Goal: Information Seeking & Learning: Compare options

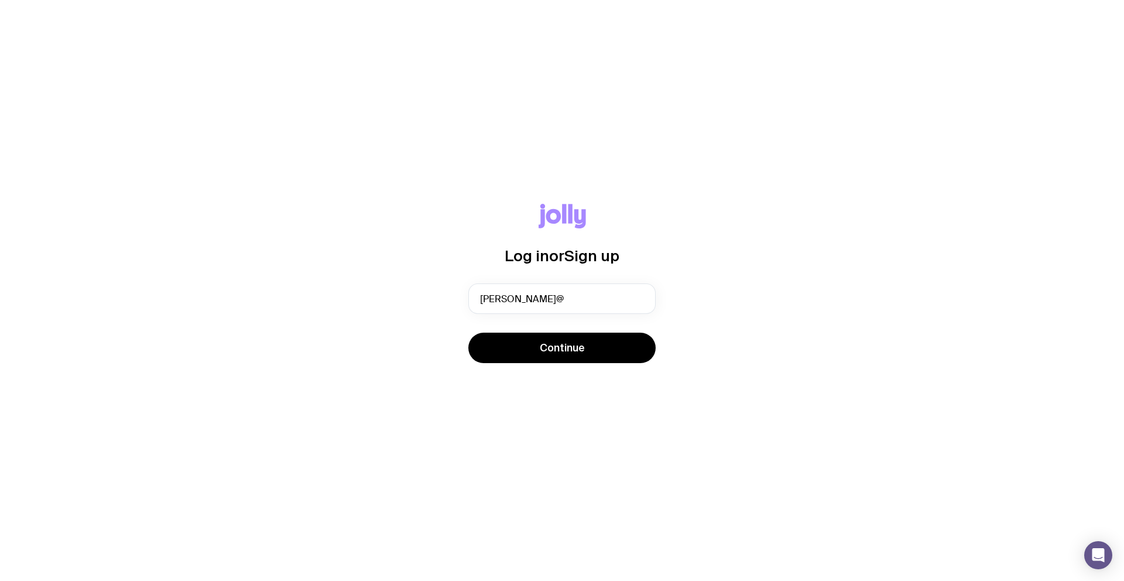
type input "[PERSON_NAME][EMAIL_ADDRESS][DOMAIN_NAME]"
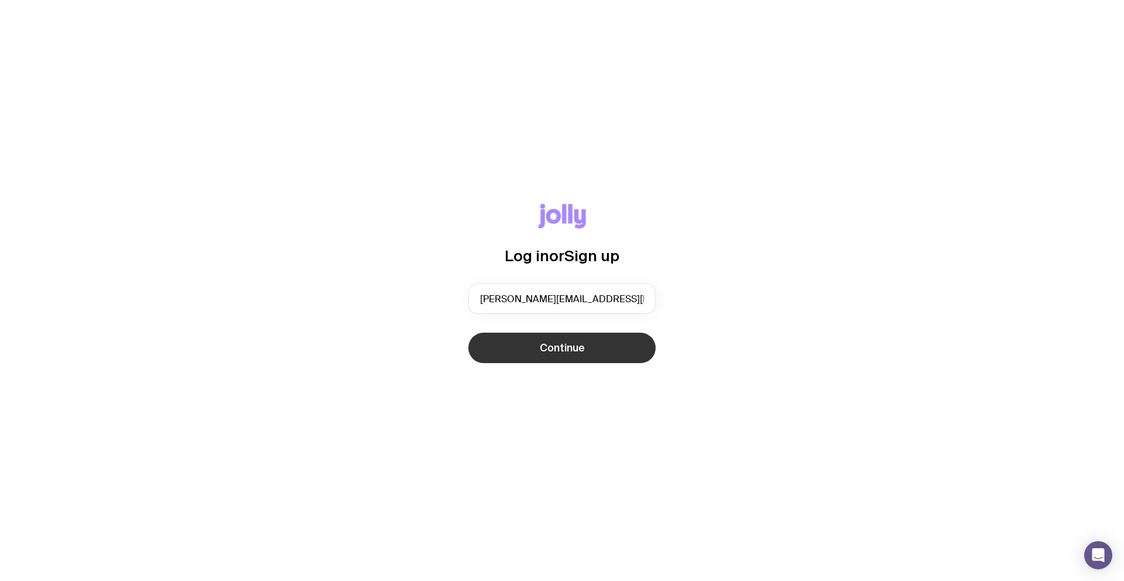
click at [613, 352] on button "Continue" at bounding box center [561, 347] width 187 height 30
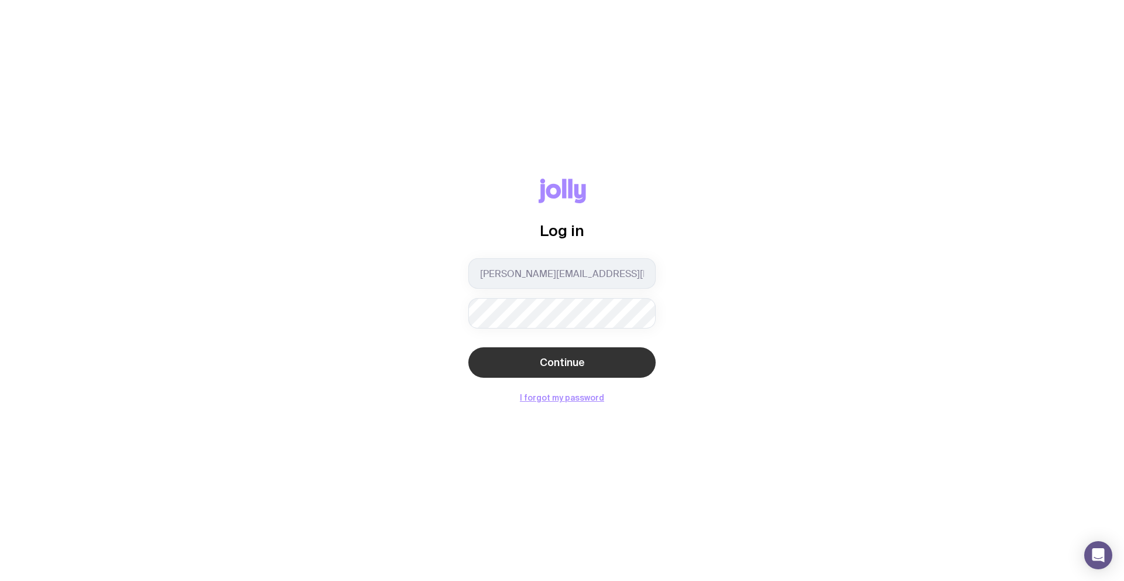
click at [596, 355] on button "Continue" at bounding box center [561, 362] width 187 height 30
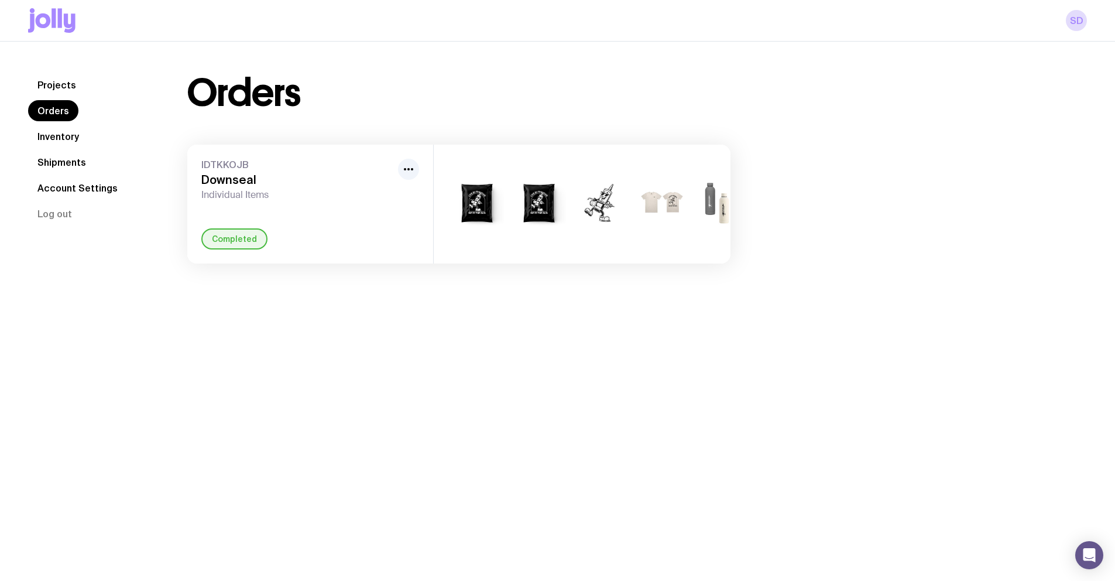
click at [60, 164] on link "Shipments" at bounding box center [61, 162] width 67 height 21
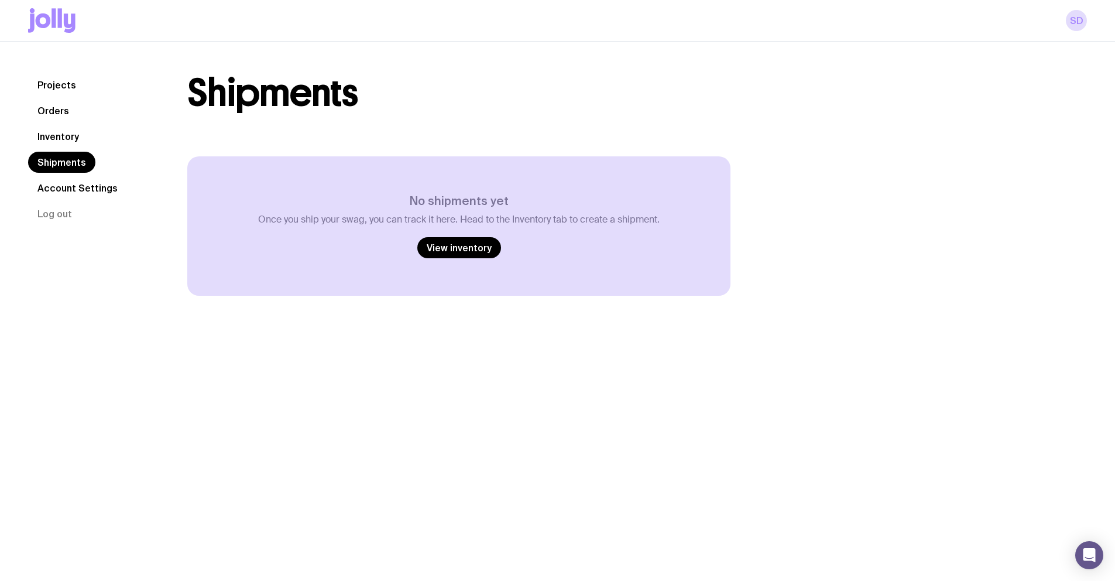
click at [60, 139] on link "Inventory" at bounding box center [58, 136] width 60 height 21
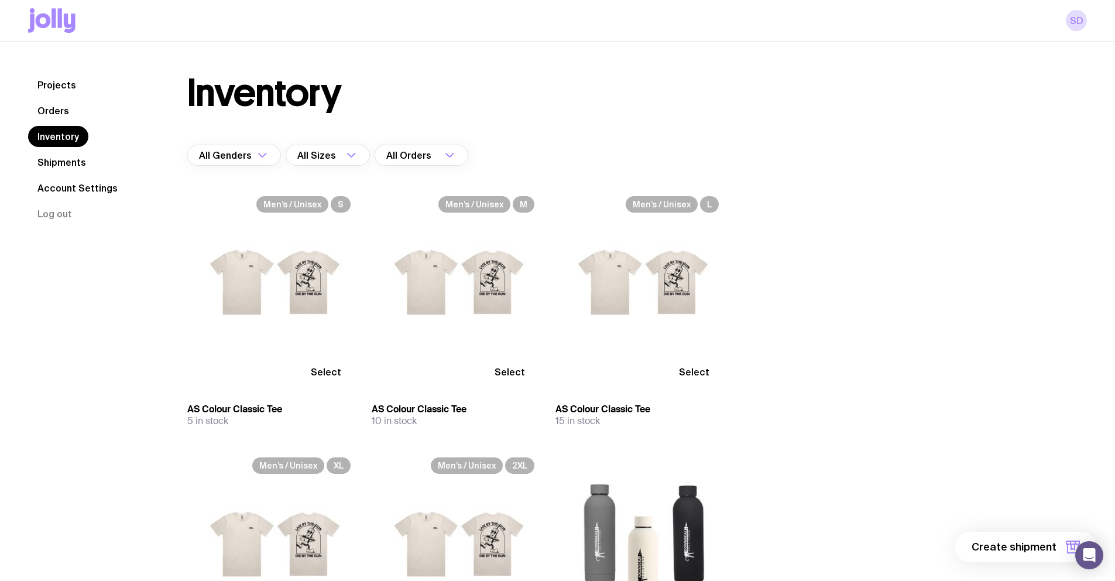
click at [49, 108] on link "Orders" at bounding box center [53, 110] width 50 height 21
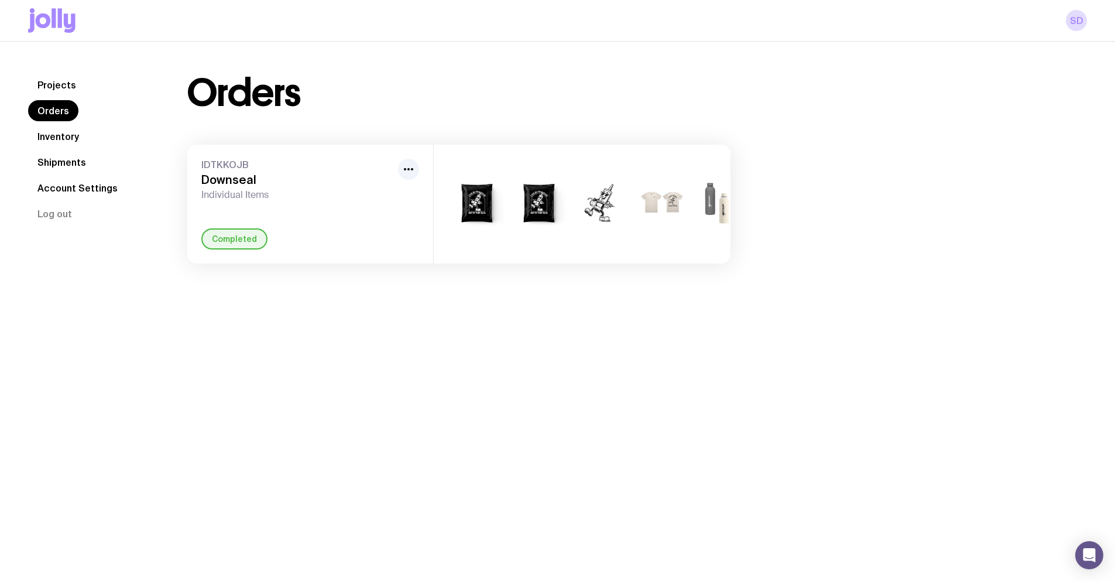
click at [70, 127] on link "Inventory" at bounding box center [58, 136] width 60 height 21
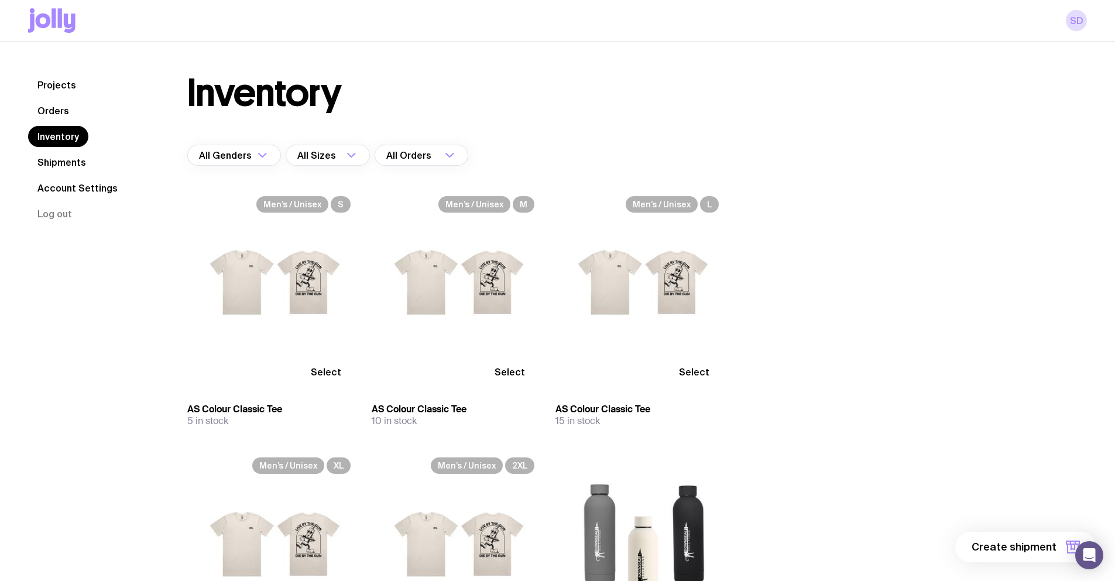
click at [67, 164] on link "Shipments" at bounding box center [61, 162] width 67 height 21
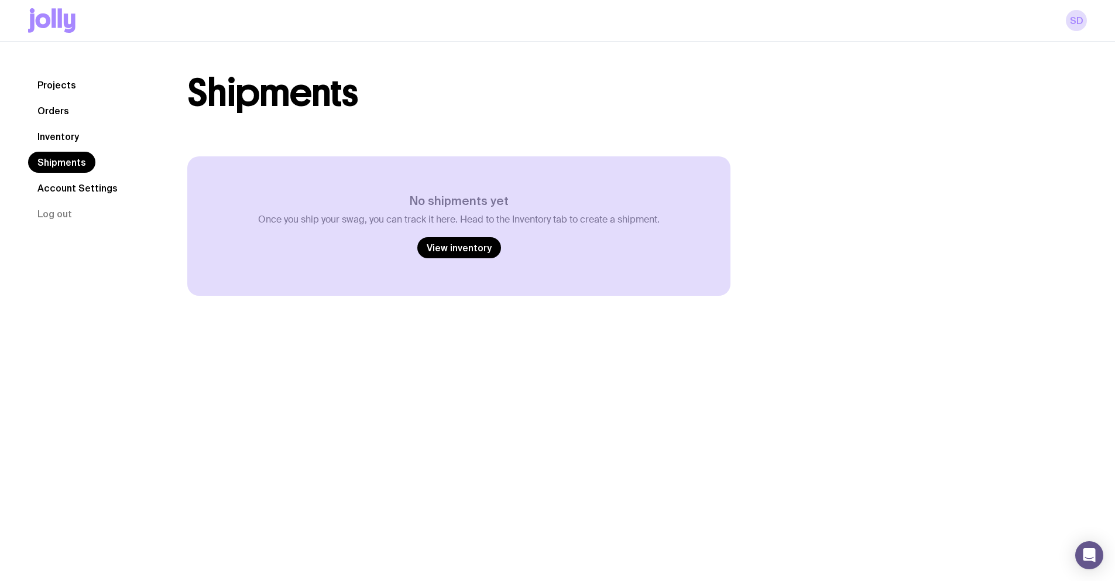
click at [54, 115] on link "Orders" at bounding box center [53, 110] width 50 height 21
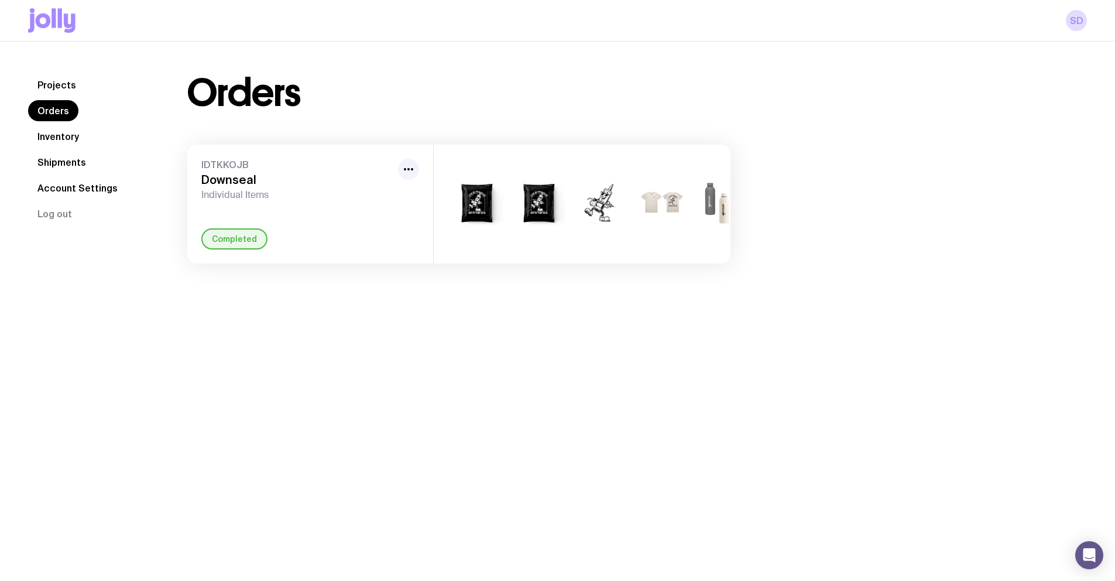
click at [62, 87] on link "Projects" at bounding box center [56, 84] width 57 height 21
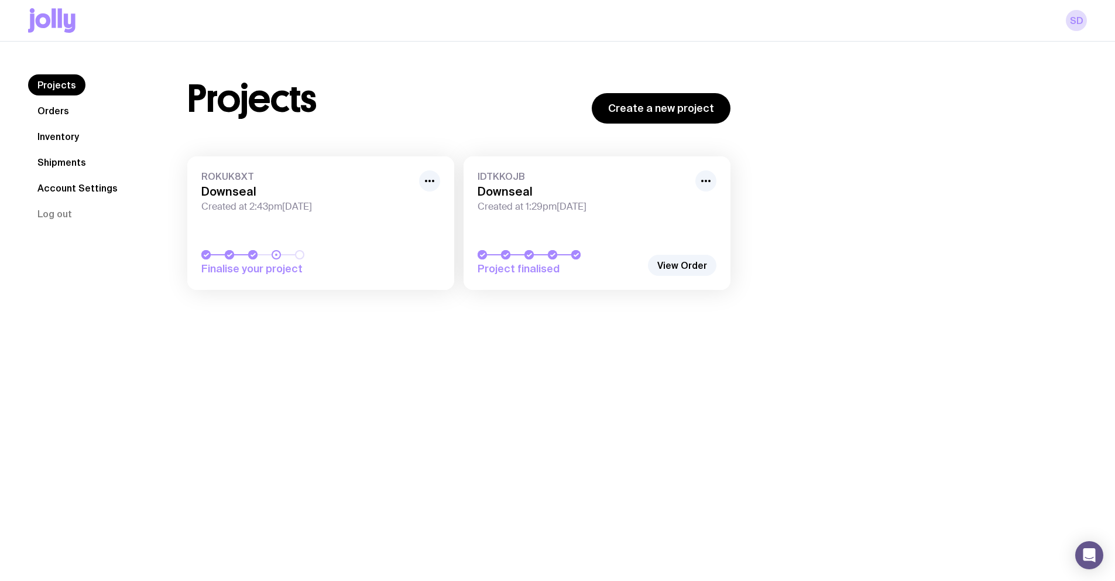
click at [368, 236] on link "ROKUK8XT Downseal Created at 2:43pm[DATE] Finalise your project" at bounding box center [320, 222] width 267 height 133
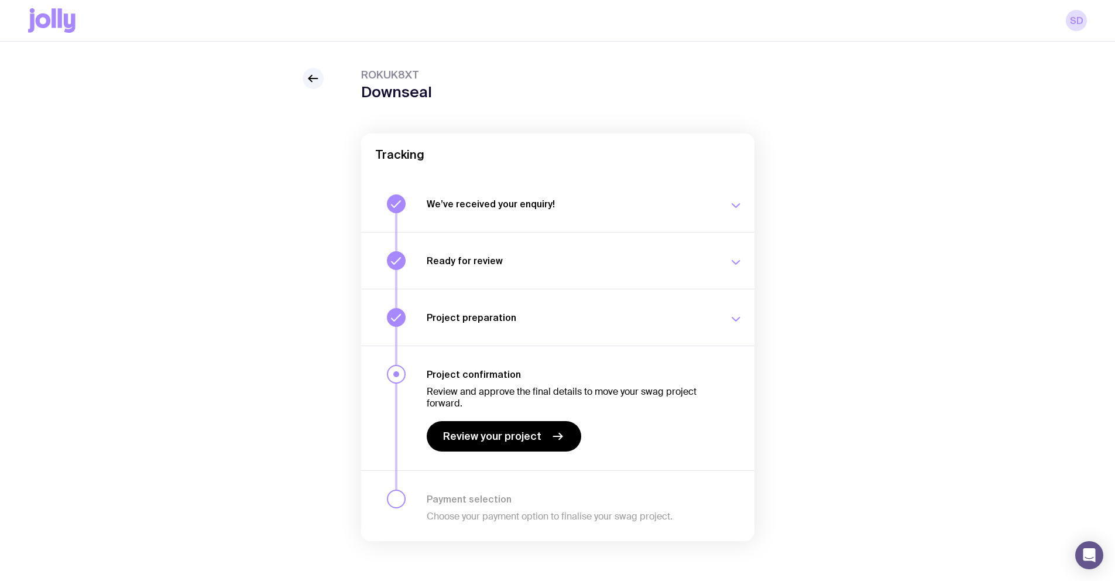
scroll to position [42, 0]
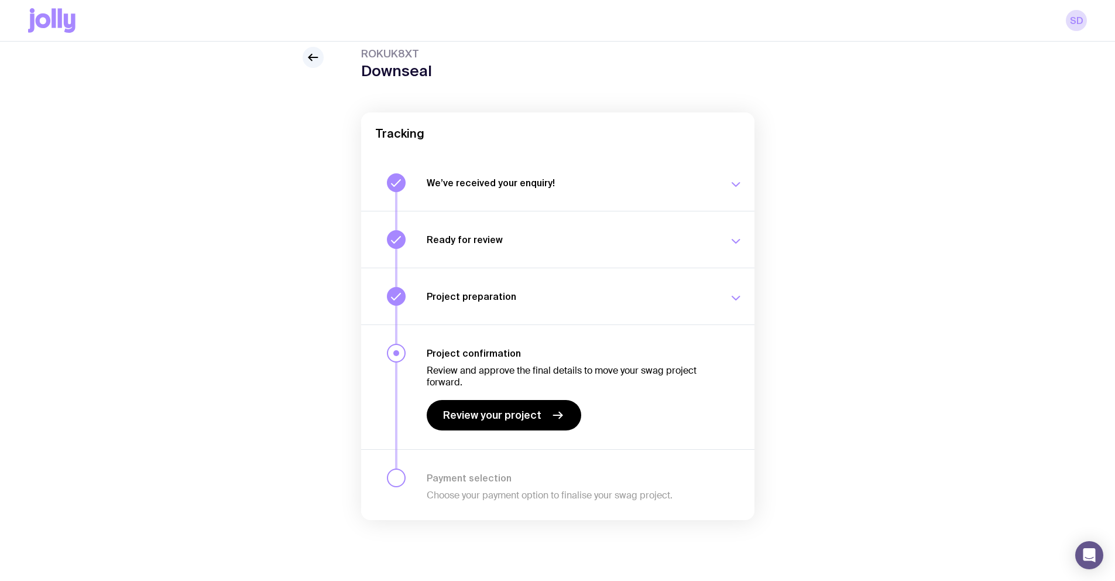
click at [304, 47] on div at bounding box center [313, 57] width 21 height 21
click at [314, 57] on icon at bounding box center [312, 57] width 9 height 0
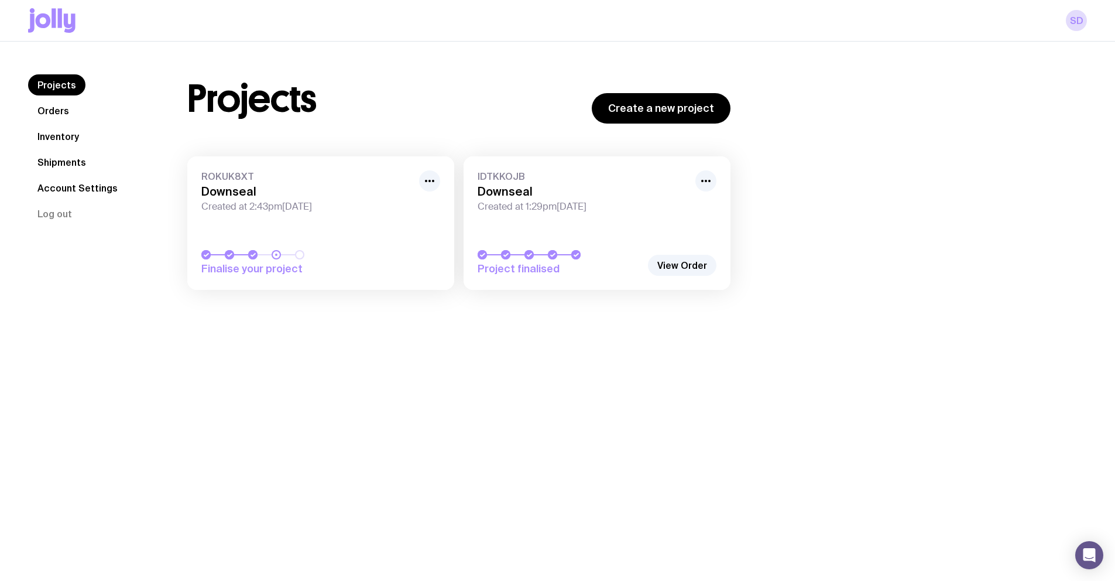
click at [622, 237] on link "IDTKKOJB Downseal Created at 1:29pm[DATE] Project finalised" at bounding box center [597, 222] width 267 height 133
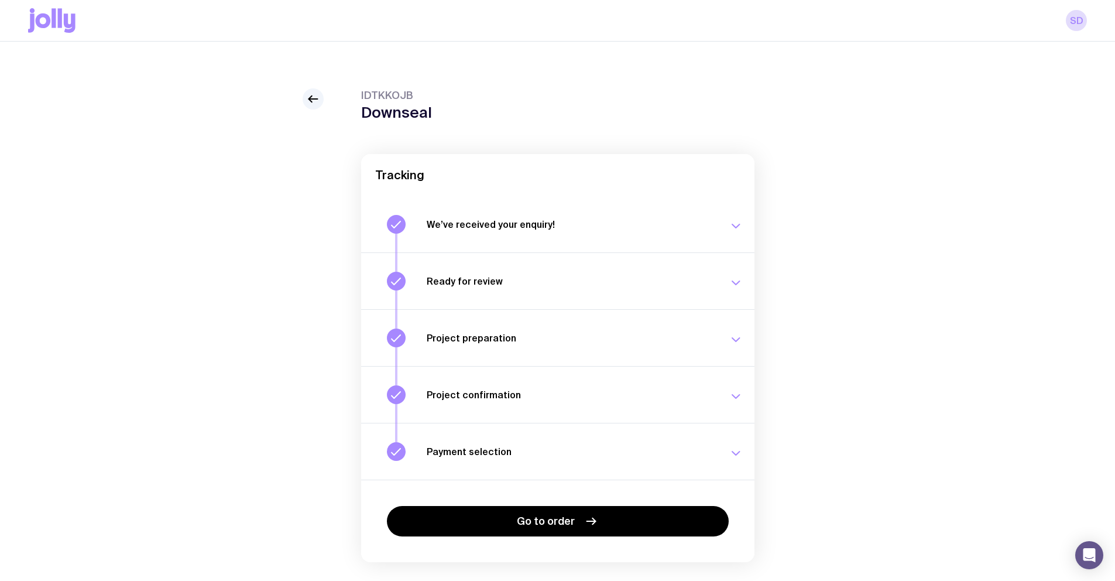
click at [737, 282] on icon "button" at bounding box center [736, 283] width 8 height 4
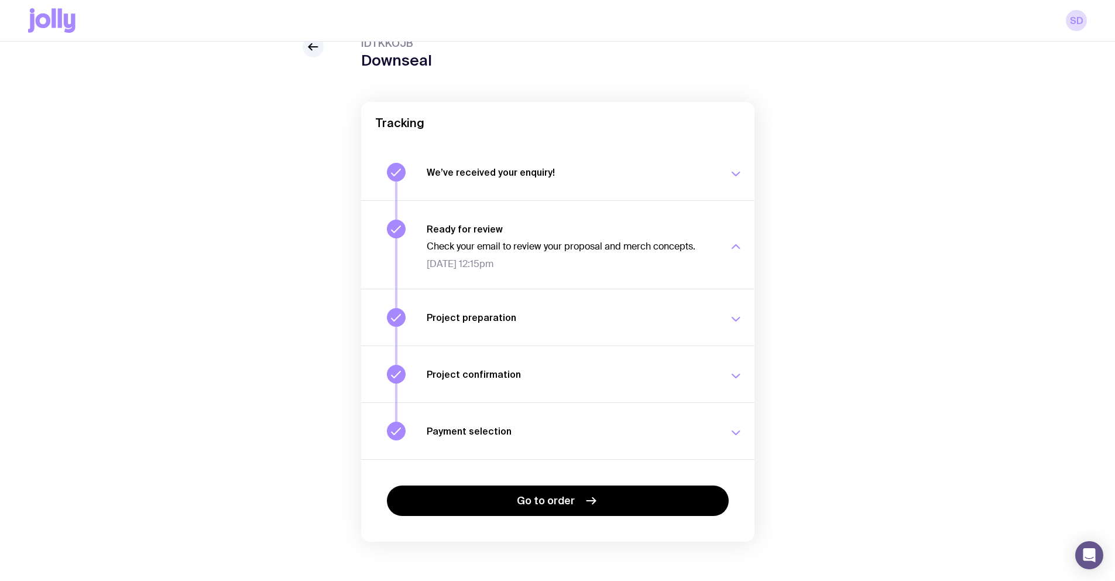
scroll to position [58, 0]
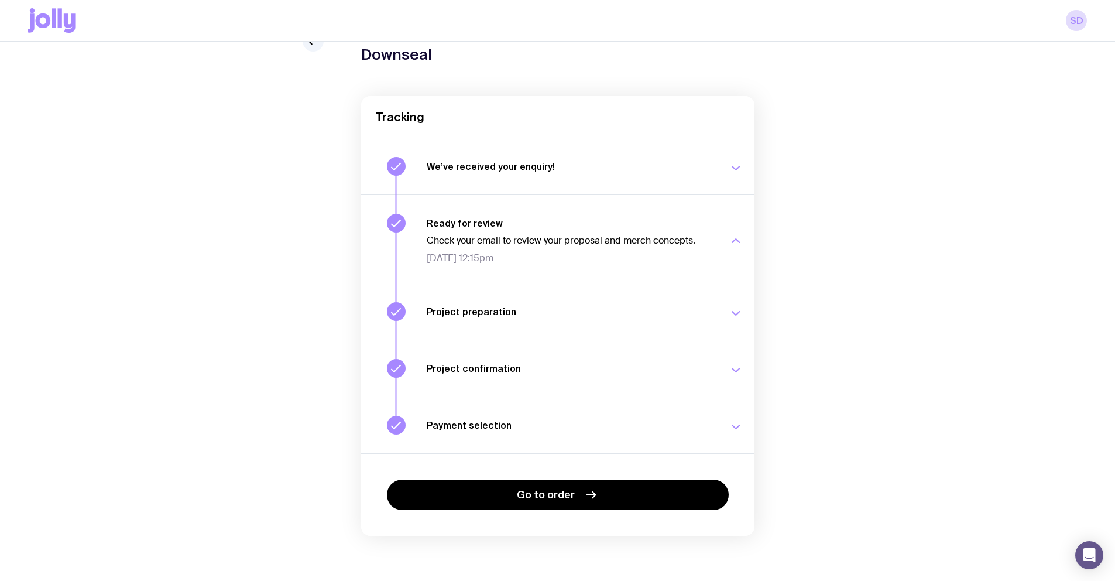
click at [736, 311] on icon "button" at bounding box center [736, 313] width 14 height 14
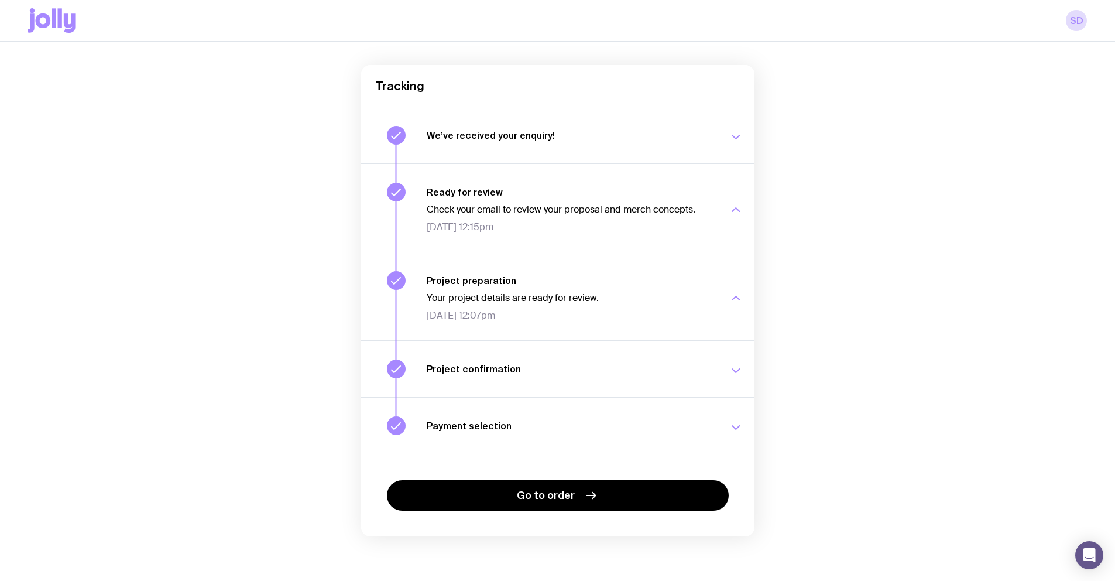
scroll to position [91, 0]
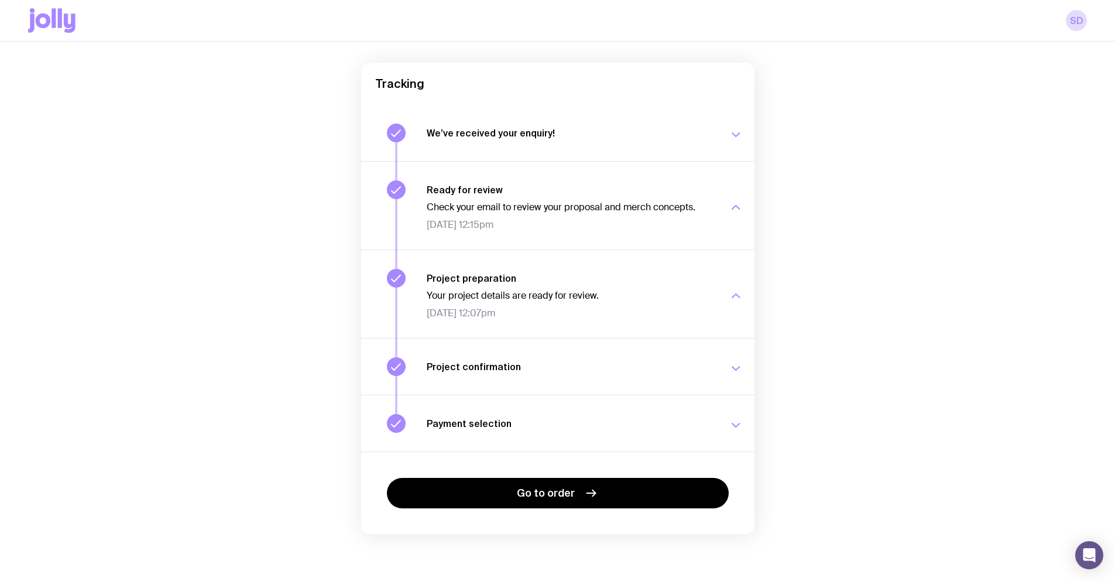
click at [727, 375] on button "Project confirmation Your project details have been confirmed. [DATE] 11:54am" at bounding box center [557, 366] width 393 height 57
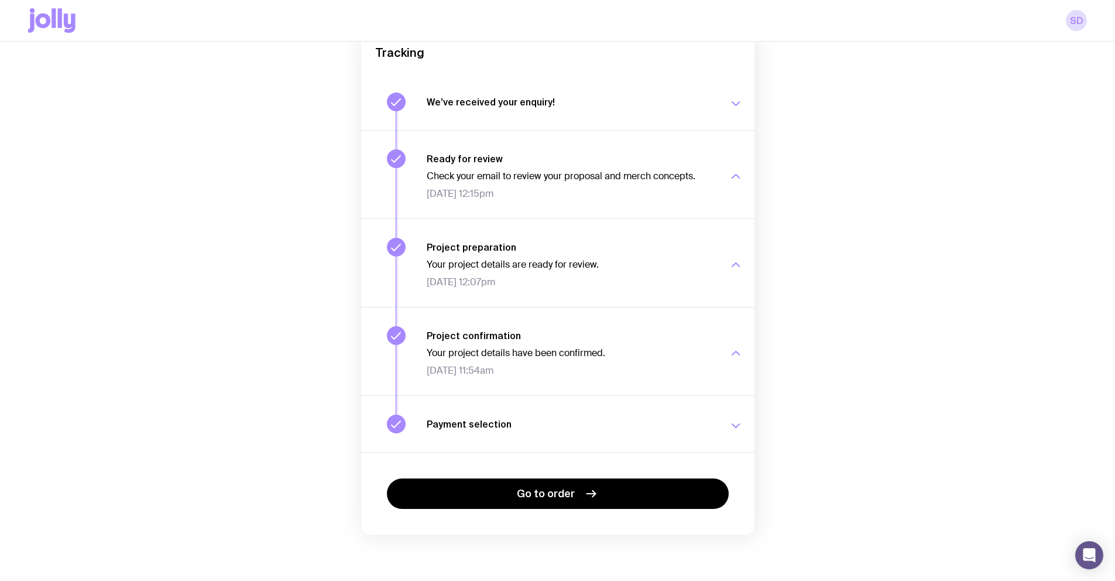
scroll to position [123, 0]
click at [730, 424] on icon "button" at bounding box center [736, 425] width 14 height 14
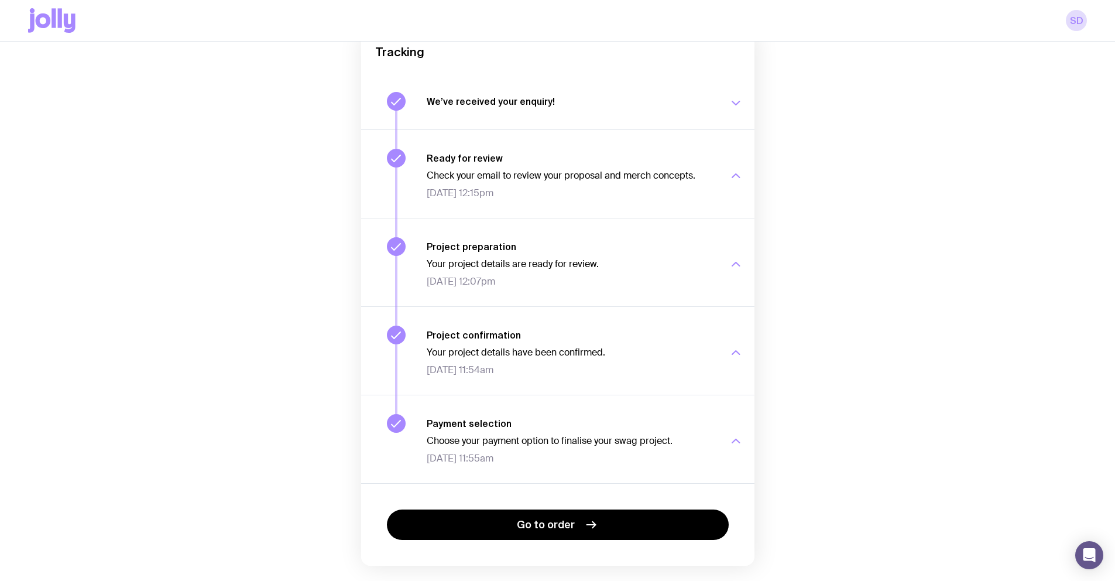
scroll to position [155, 0]
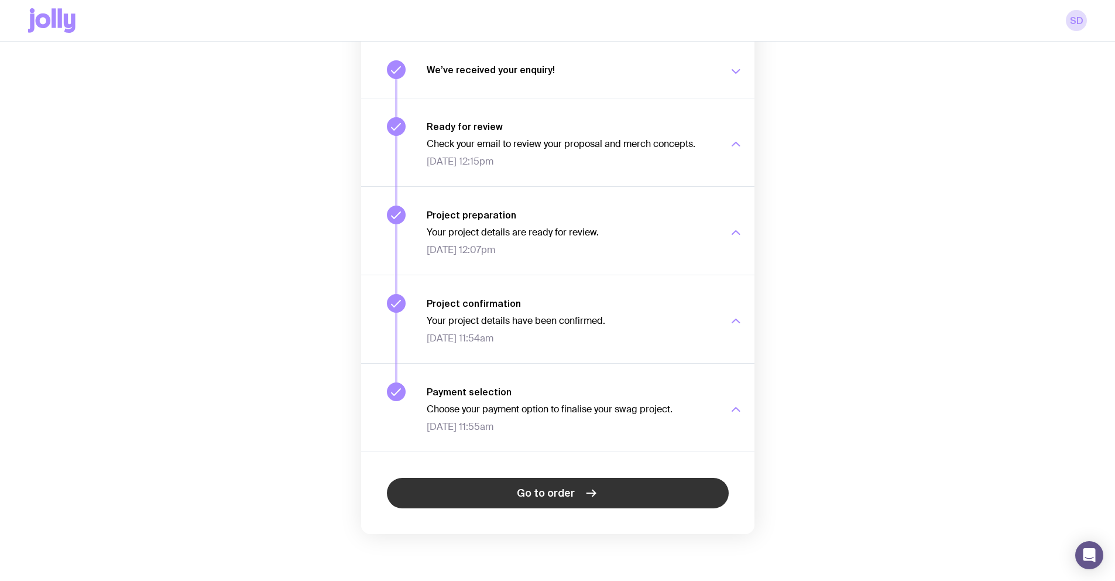
click at [614, 500] on link "Go to order" at bounding box center [558, 493] width 342 height 30
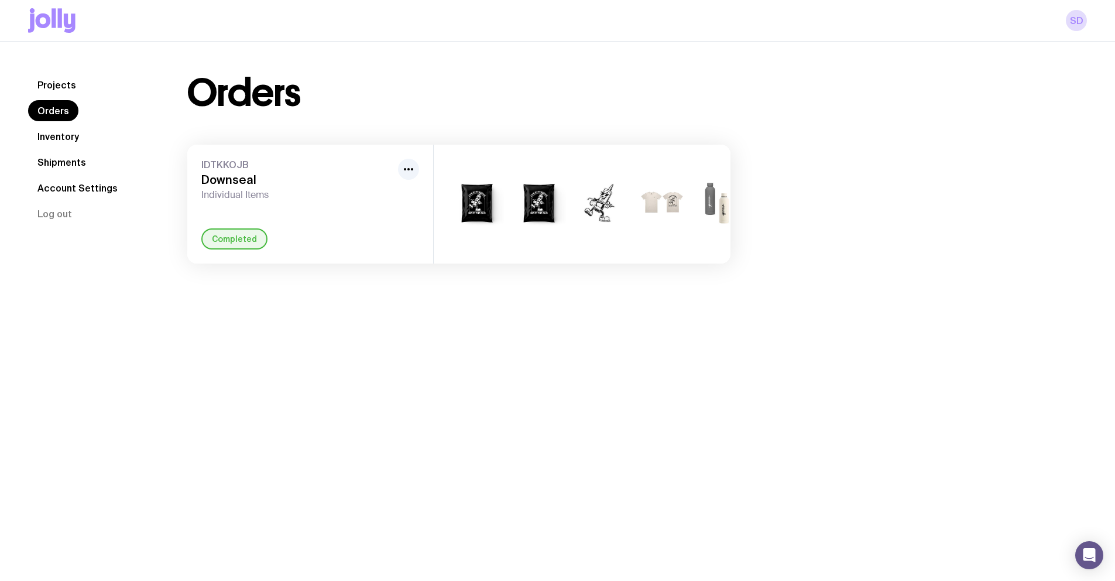
drag, startPoint x: 584, startPoint y: 260, endPoint x: 325, endPoint y: 263, distance: 259.3
click at [325, 263] on div "IDTKKOJB Downseal Individual Items Completed +2" at bounding box center [458, 204] width 543 height 119
click at [34, 79] on link "Projects" at bounding box center [56, 84] width 57 height 21
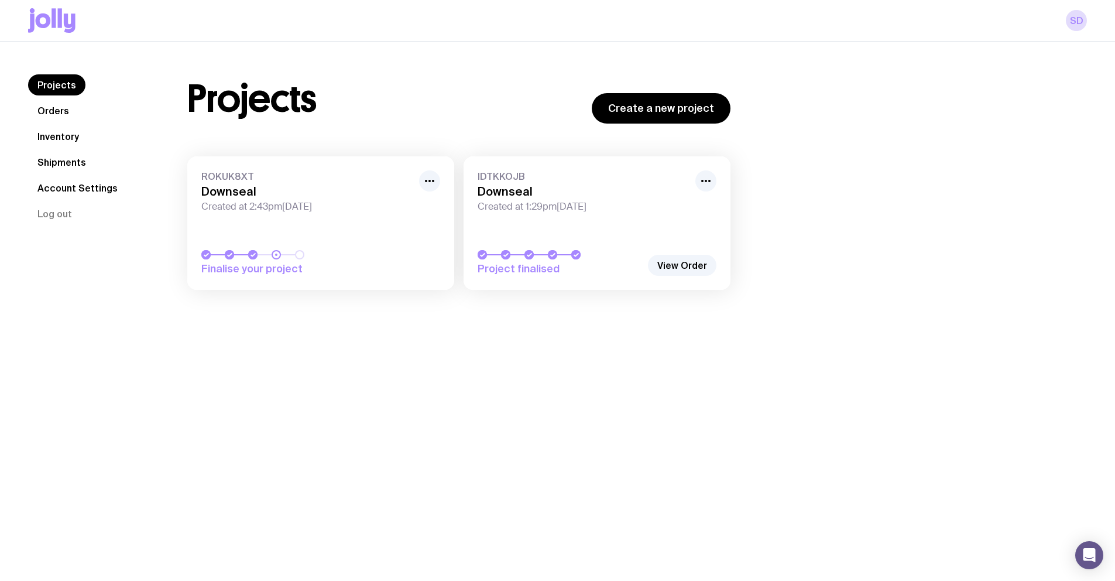
click at [331, 185] on h3 "Downseal" at bounding box center [306, 191] width 211 height 14
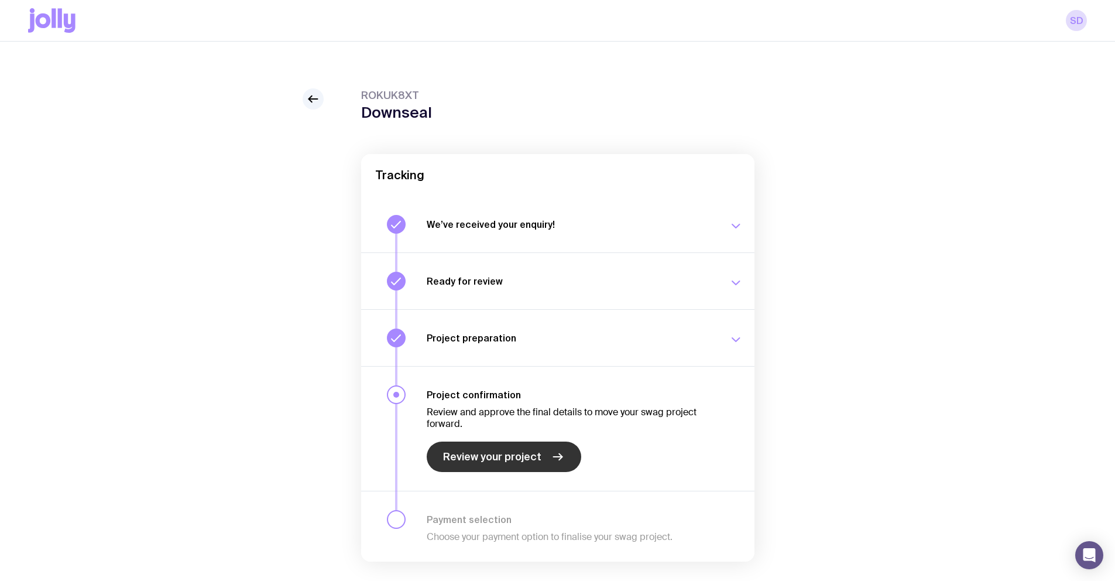
click at [569, 455] on link "Review your project" at bounding box center [504, 456] width 155 height 30
click at [306, 102] on link at bounding box center [313, 98] width 21 height 21
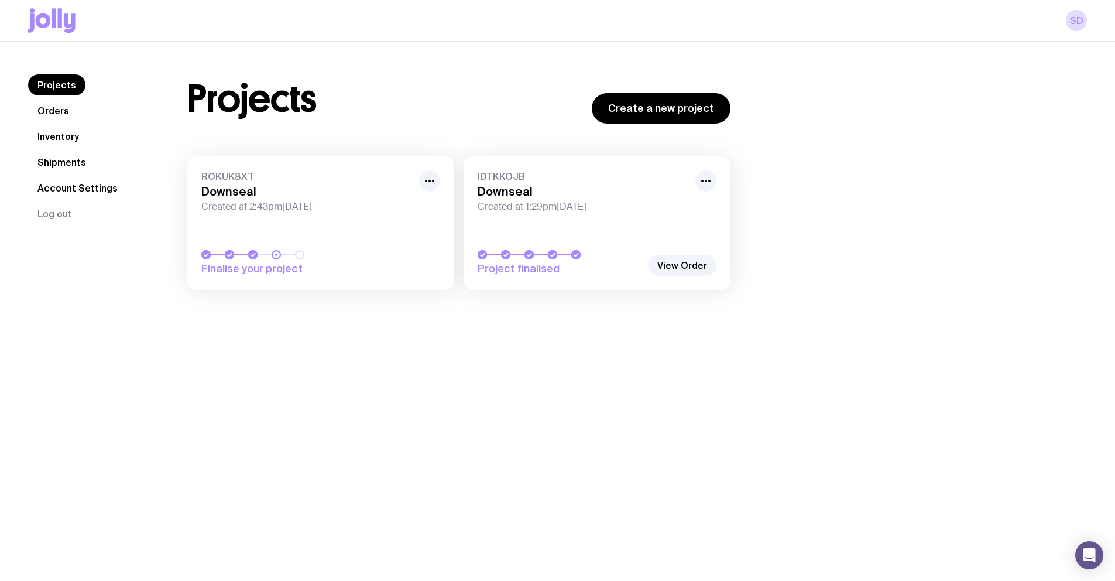
click at [562, 227] on link "IDTKKOJB Downseal Created at 1:29pm[DATE] Project finalised" at bounding box center [597, 222] width 267 height 133
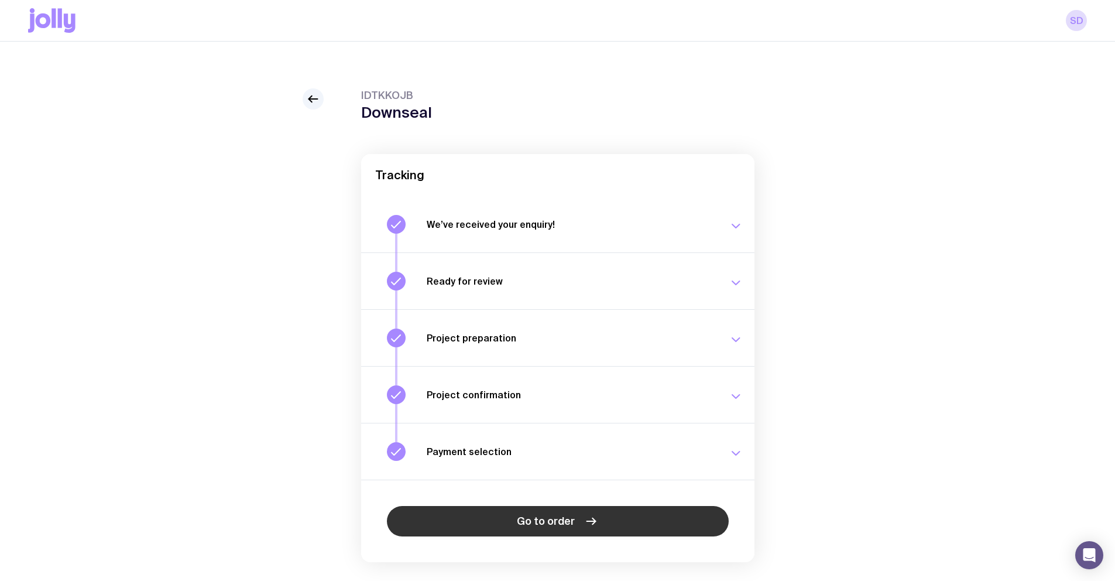
click at [543, 520] on span "Go to order" at bounding box center [546, 521] width 58 height 14
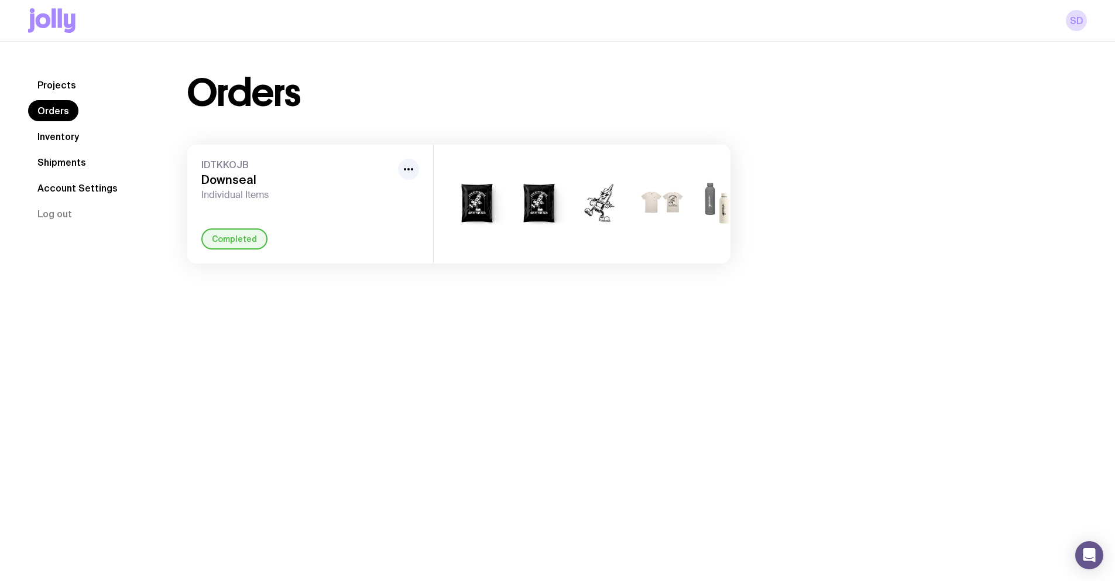
drag, startPoint x: 498, startPoint y: 260, endPoint x: 531, endPoint y: 259, distance: 32.8
click at [531, 259] on div "+2" at bounding box center [582, 204] width 297 height 119
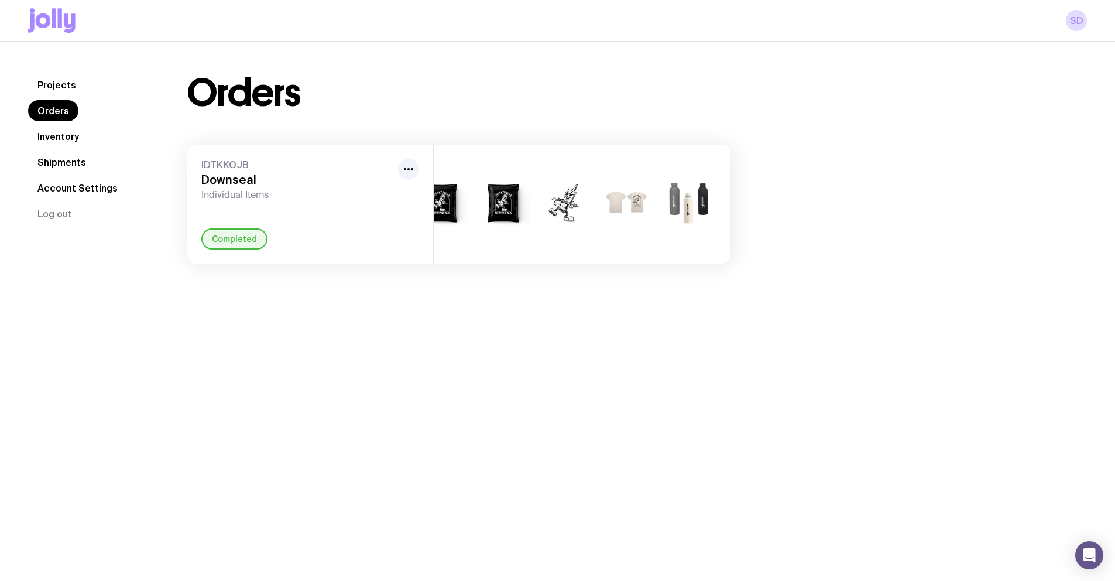
drag, startPoint x: 502, startPoint y: 417, endPoint x: 486, endPoint y: 410, distance: 18.1
click at [505, 412] on div "Projects Orders Inventory Shipments Account Settings Log out Projects Orders In…" at bounding box center [557, 332] width 1115 height 581
click at [60, 110] on link "Orders" at bounding box center [53, 110] width 50 height 21
click at [63, 87] on link "Projects" at bounding box center [56, 84] width 57 height 21
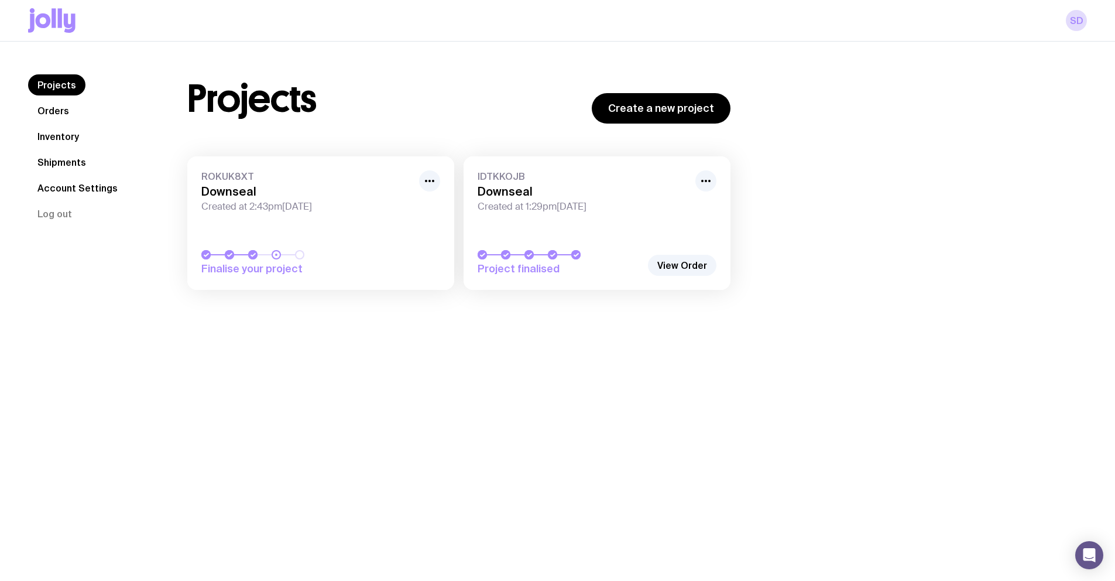
click at [297, 242] on link "ROKUK8XT Downseal Created at 2:43pm[DATE] Finalise your project" at bounding box center [320, 222] width 267 height 133
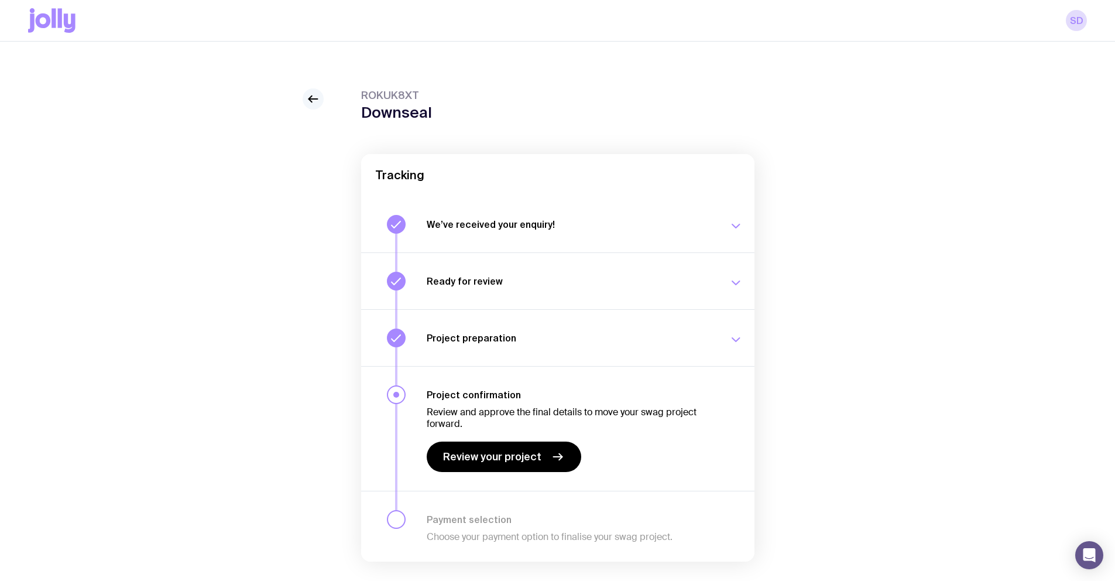
click at [314, 94] on icon at bounding box center [313, 99] width 14 height 14
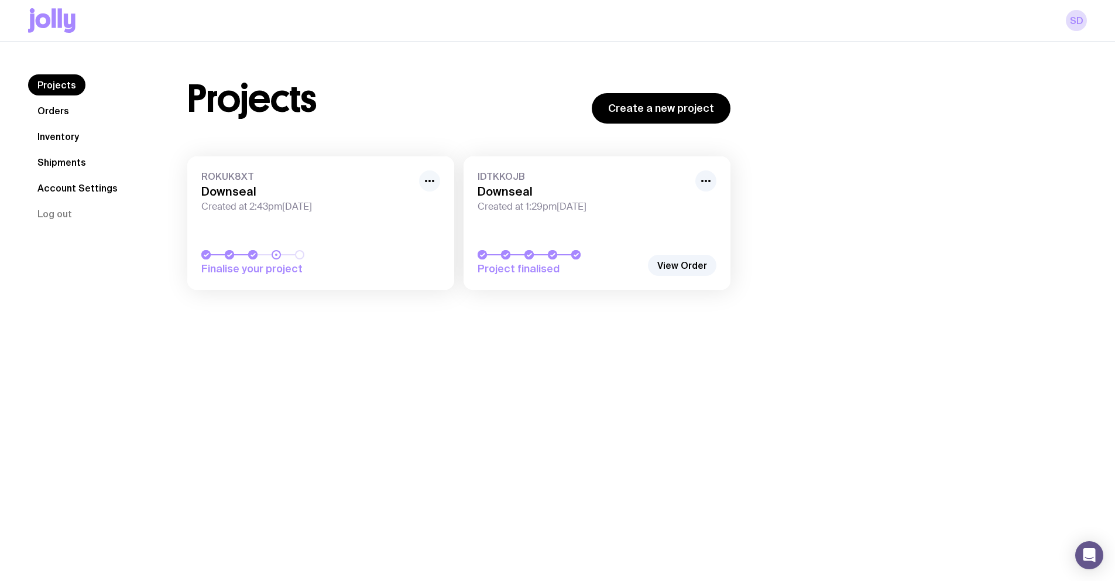
click at [436, 183] on button "button" at bounding box center [429, 180] width 21 height 21
click at [220, 191] on h3 "Downseal" at bounding box center [306, 191] width 211 height 14
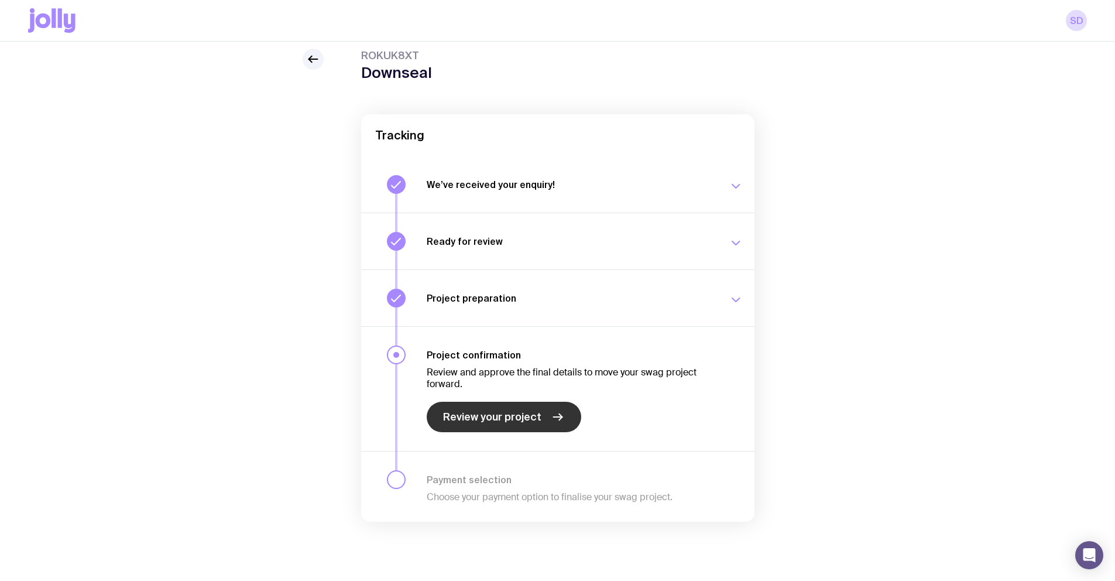
scroll to position [42, 0]
click at [317, 61] on icon at bounding box center [313, 57] width 14 height 14
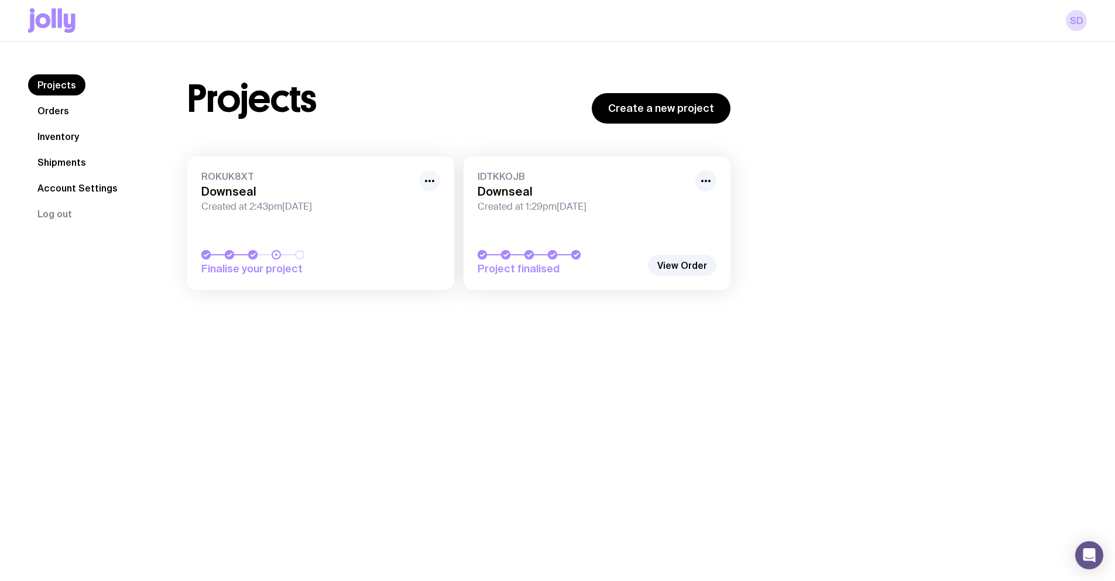
click at [434, 180] on circle "button" at bounding box center [433, 181] width 2 height 2
click at [291, 187] on h3 "Downseal" at bounding box center [306, 191] width 211 height 14
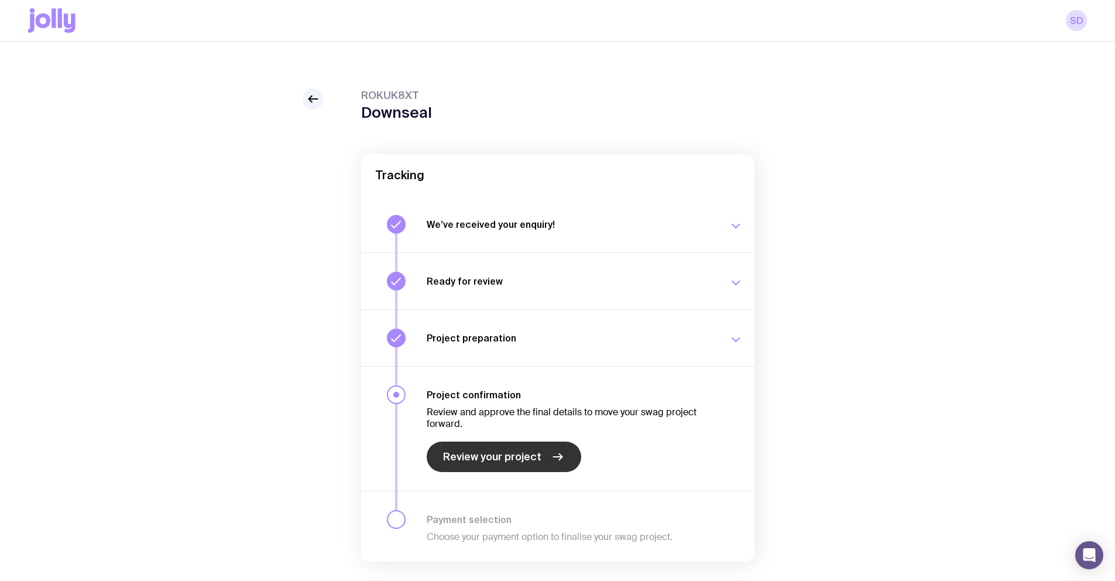
click at [521, 465] on link "Review your project" at bounding box center [504, 456] width 155 height 30
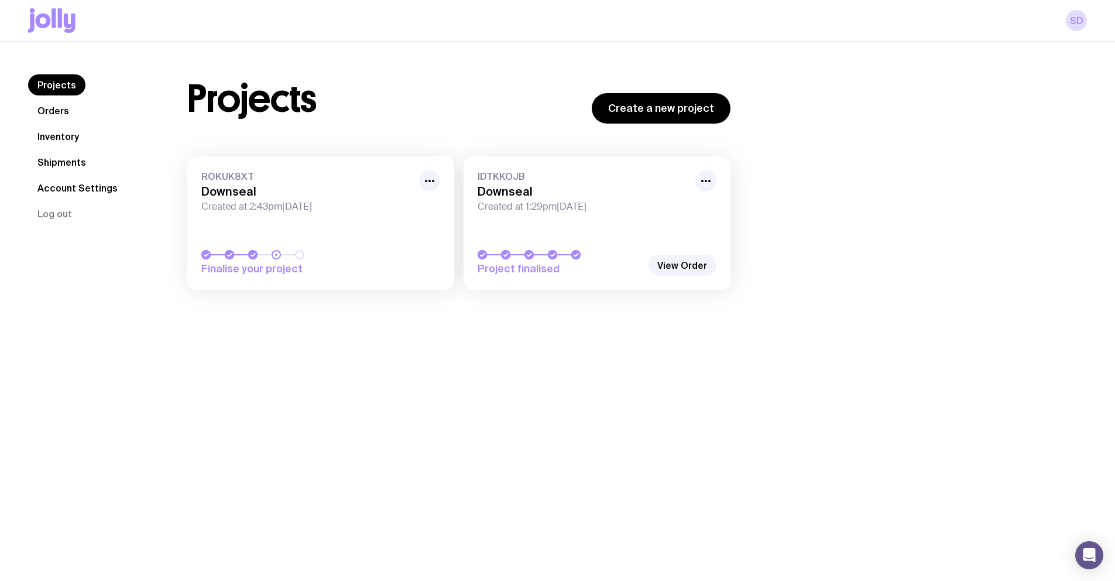
click at [295, 207] on span "Created at 2:43pm[DATE]" at bounding box center [306, 207] width 211 height 12
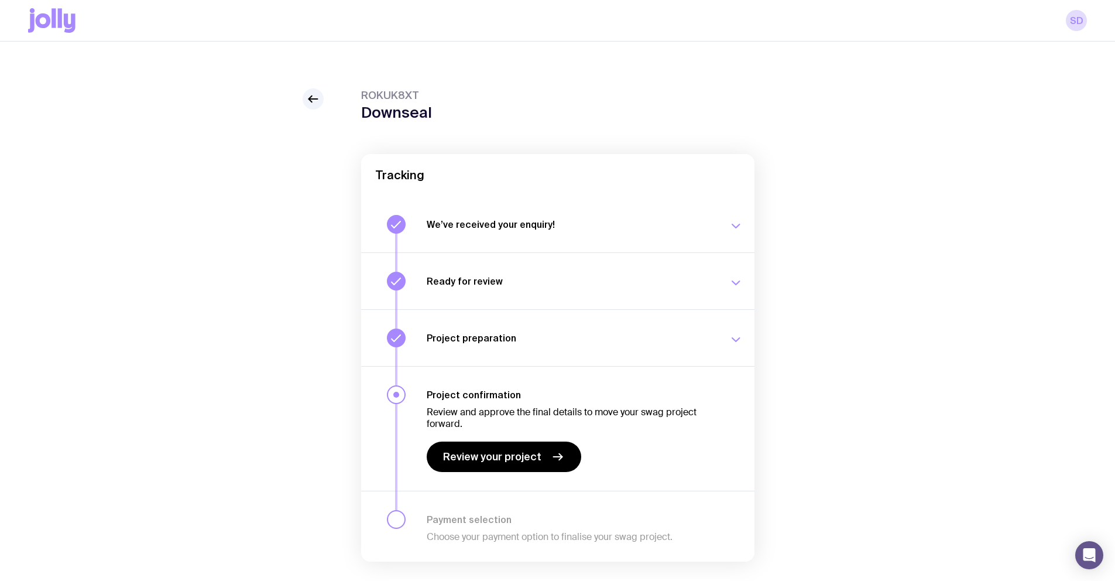
click at [509, 435] on div "Review and approve the final details to move your swag project forward. Review …" at bounding box center [571, 435] width 288 height 71
click at [499, 464] on link "Review your project" at bounding box center [504, 456] width 155 height 30
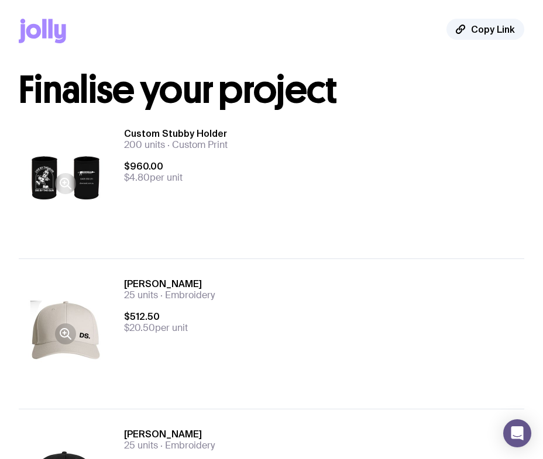
click at [66, 185] on icon at bounding box center [66, 184] width 14 height 14
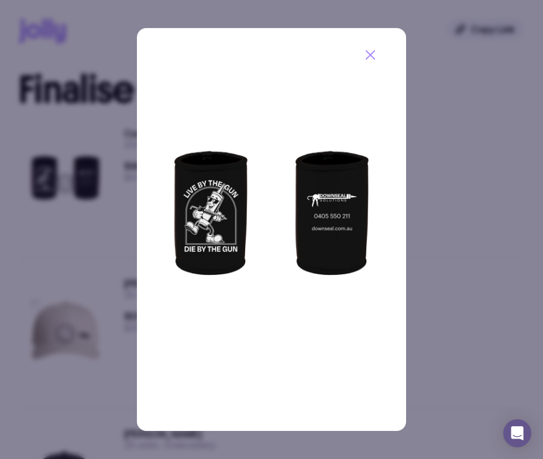
click at [376, 56] on icon "button" at bounding box center [370, 55] width 14 height 14
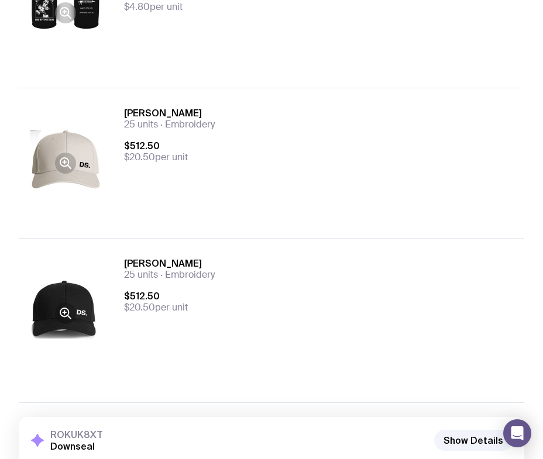
scroll to position [162, 0]
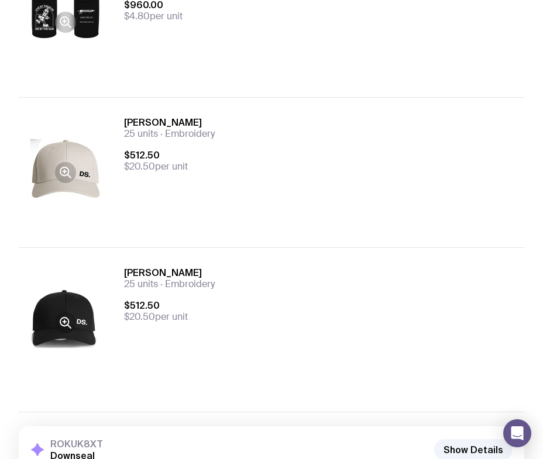
click at [315, 334] on div "Buddy Cap 25 units Embroidery $512.50 $20.50 per unit" at bounding box center [324, 323] width 400 height 112
click at [69, 168] on icon at bounding box center [66, 173] width 14 height 14
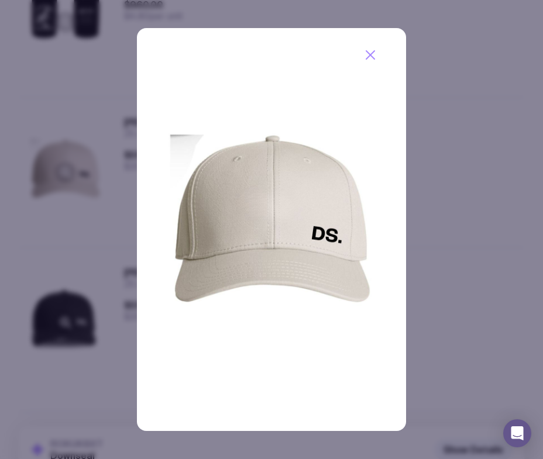
click at [367, 57] on icon "button" at bounding box center [370, 55] width 8 height 8
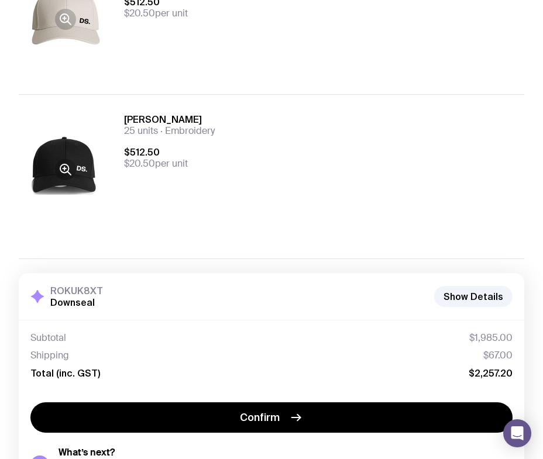
scroll to position [263, 0]
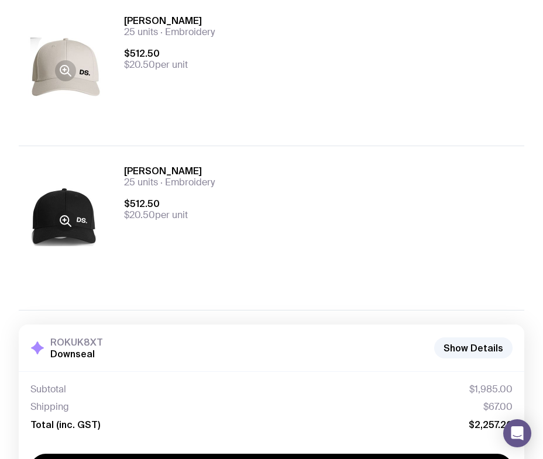
click at [83, 222] on button at bounding box center [66, 221] width 94 height 112
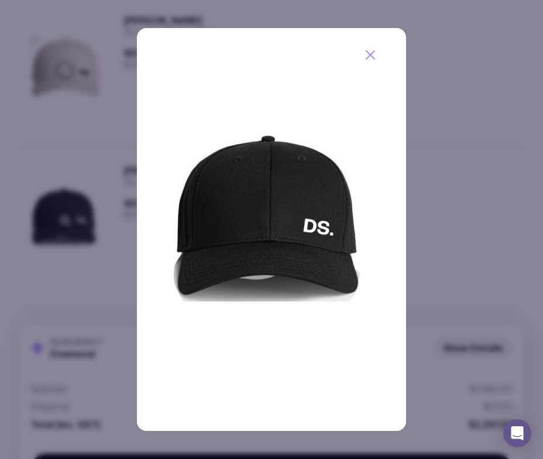
click at [382, 54] on button "button" at bounding box center [370, 55] width 30 height 30
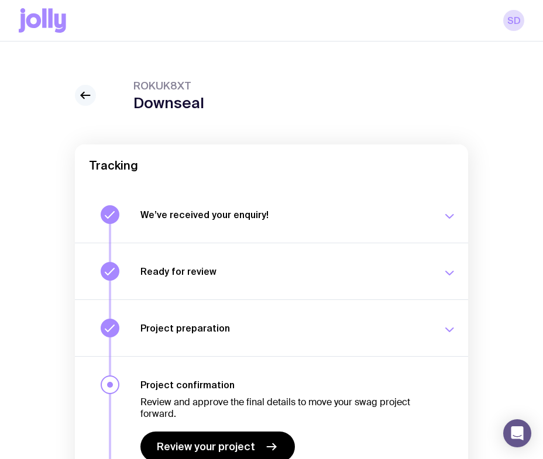
click at [83, 100] on icon at bounding box center [85, 95] width 14 height 14
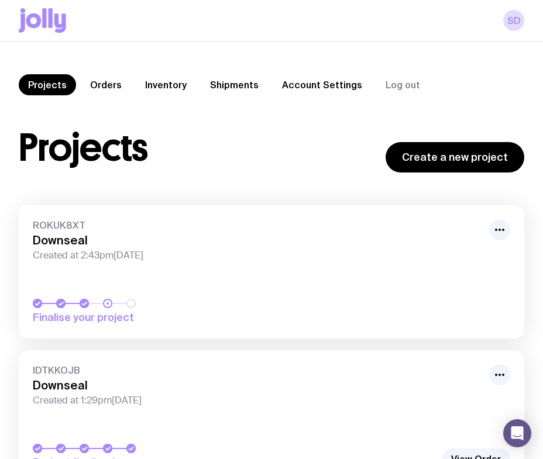
click at [128, 255] on span "Created at 2:43pm[DATE]" at bounding box center [258, 256] width 450 height 12
click at [197, 392] on h3 "Downseal" at bounding box center [258, 386] width 450 height 14
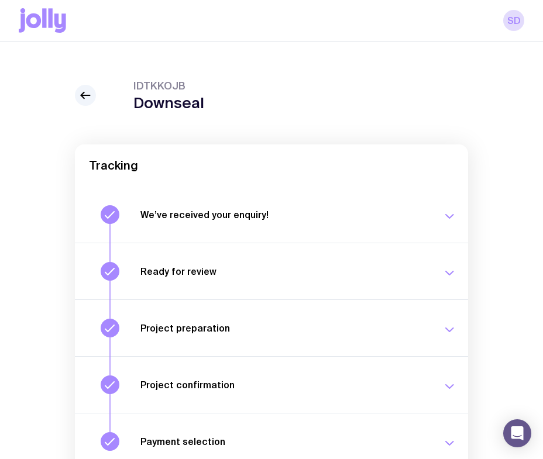
scroll to position [105, 0]
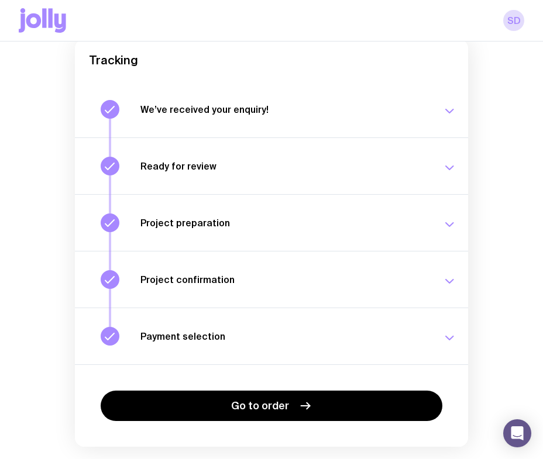
click at [331, 178] on button "Ready for review Check your email to review your proposal and merch concepts. […" at bounding box center [271, 166] width 393 height 57
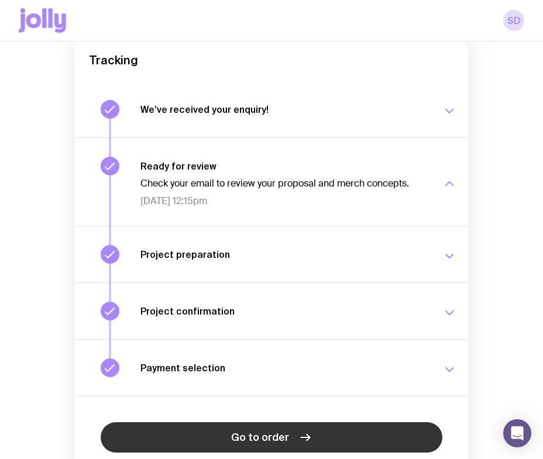
click at [301, 441] on icon at bounding box center [306, 438] width 14 height 14
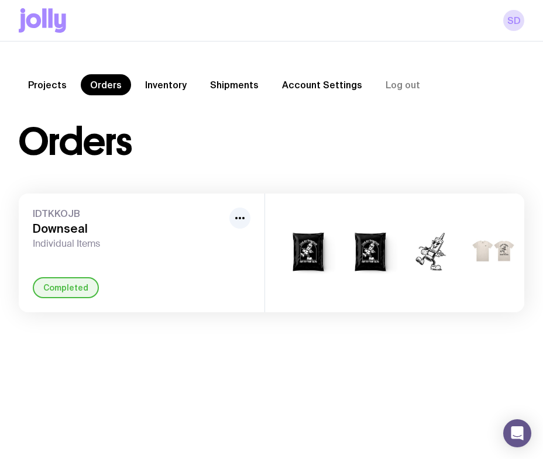
click at [401, 257] on div "+2" at bounding box center [394, 253] width 259 height 119
click at [169, 94] on link "Inventory" at bounding box center [166, 84] width 60 height 21
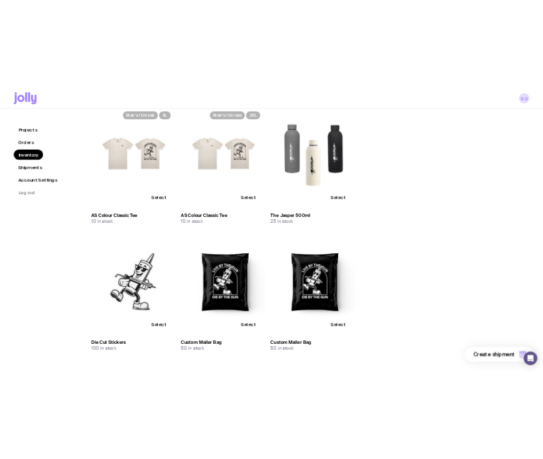
scroll to position [424, 0]
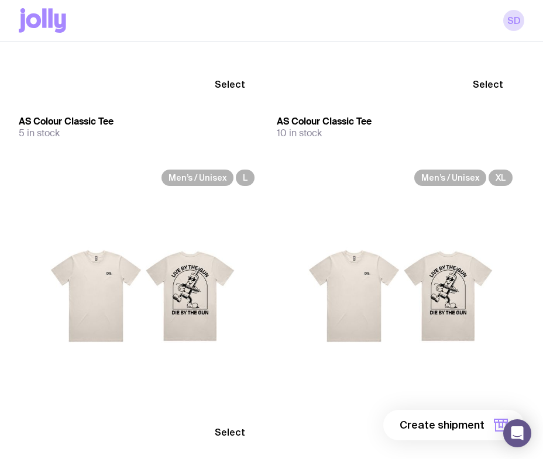
click at [47, 26] on icon at bounding box center [42, 20] width 47 height 25
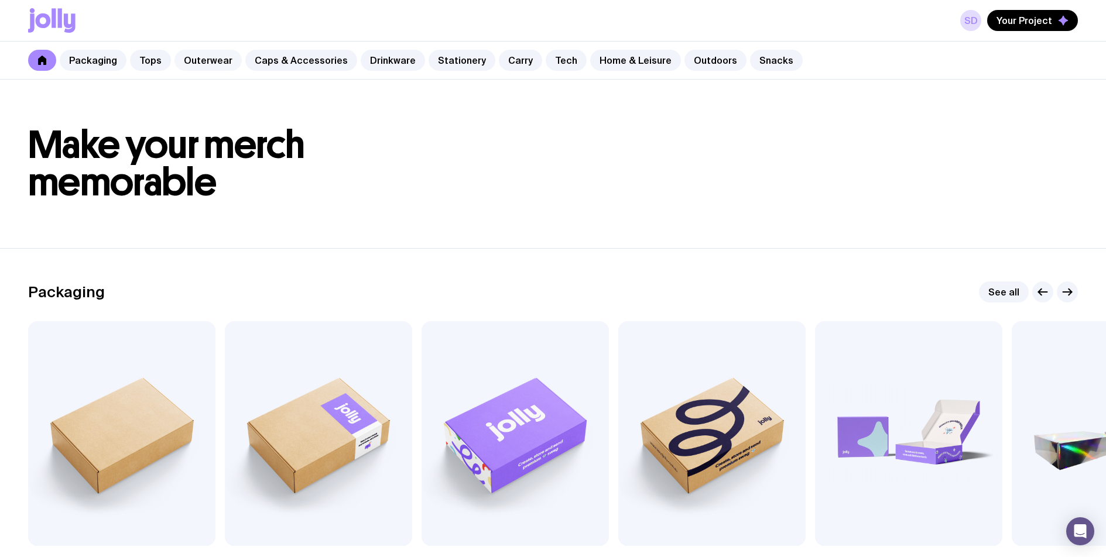
click at [201, 59] on link "Outerwear" at bounding box center [207, 60] width 67 height 21
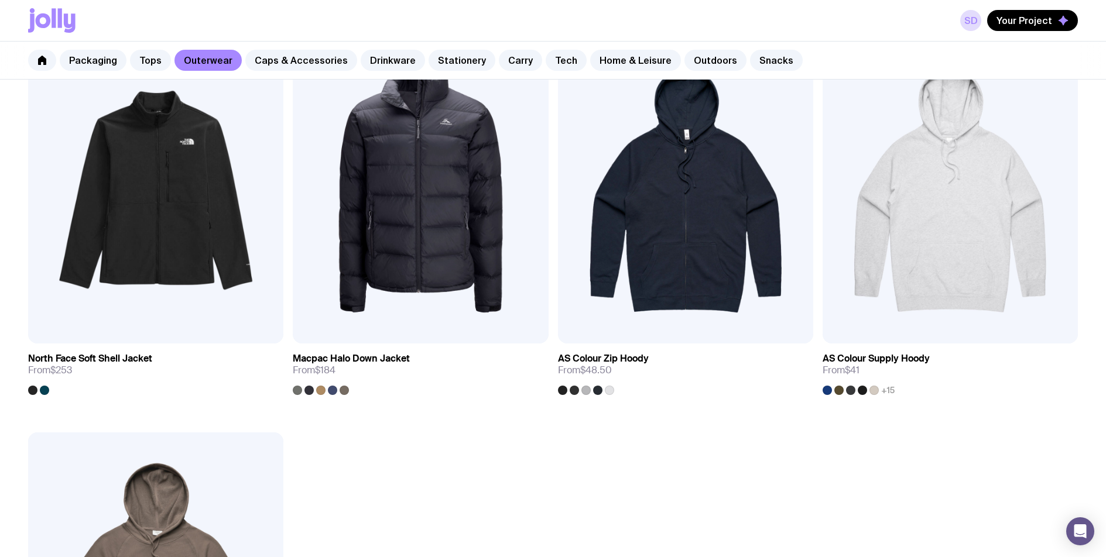
scroll to position [1793, 0]
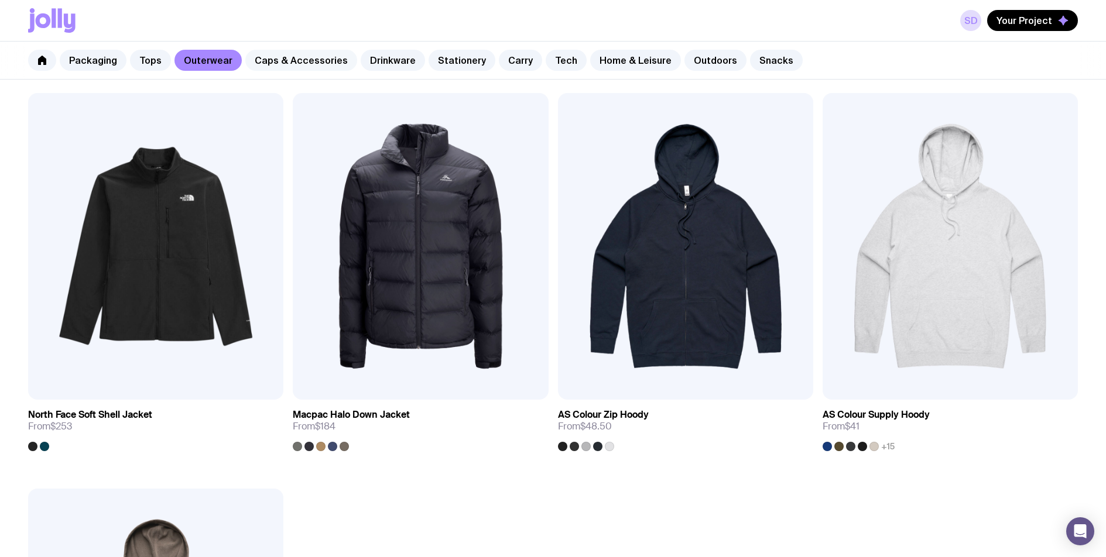
click at [300, 61] on link "Caps & Accessories" at bounding box center [301, 60] width 112 height 21
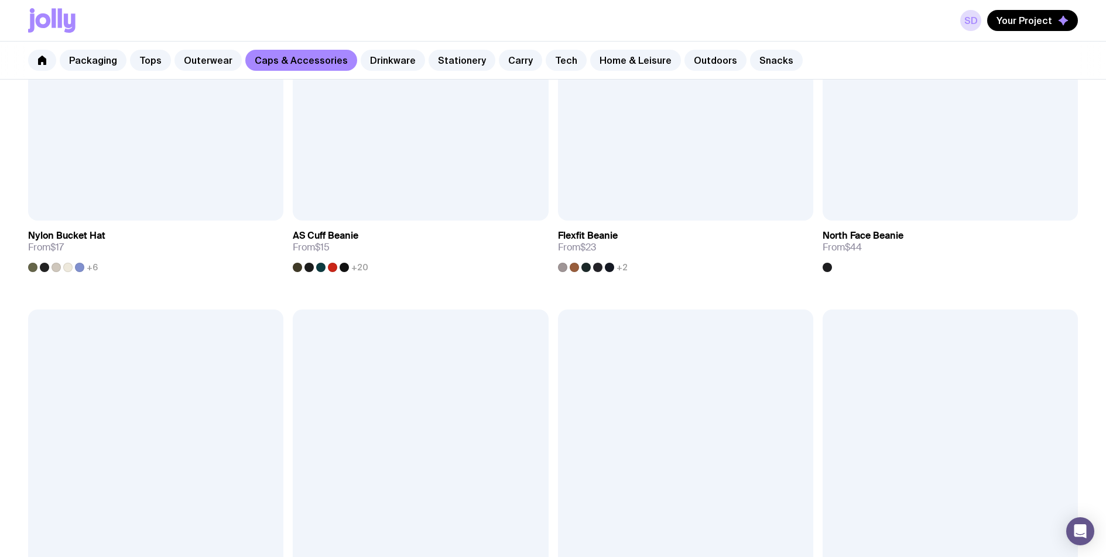
scroll to position [1472, 0]
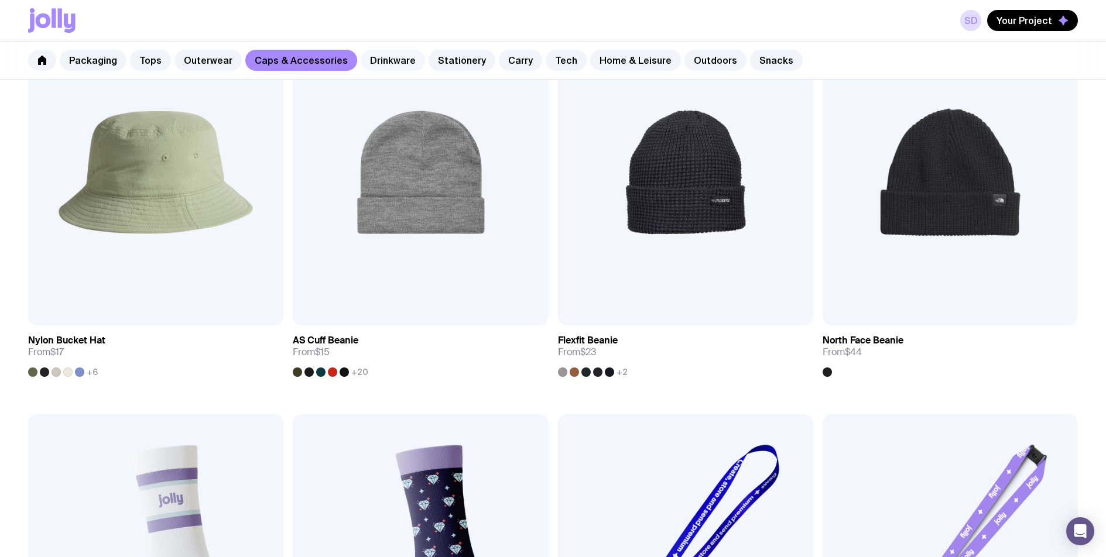
click at [383, 63] on link "Drinkware" at bounding box center [393, 60] width 64 height 21
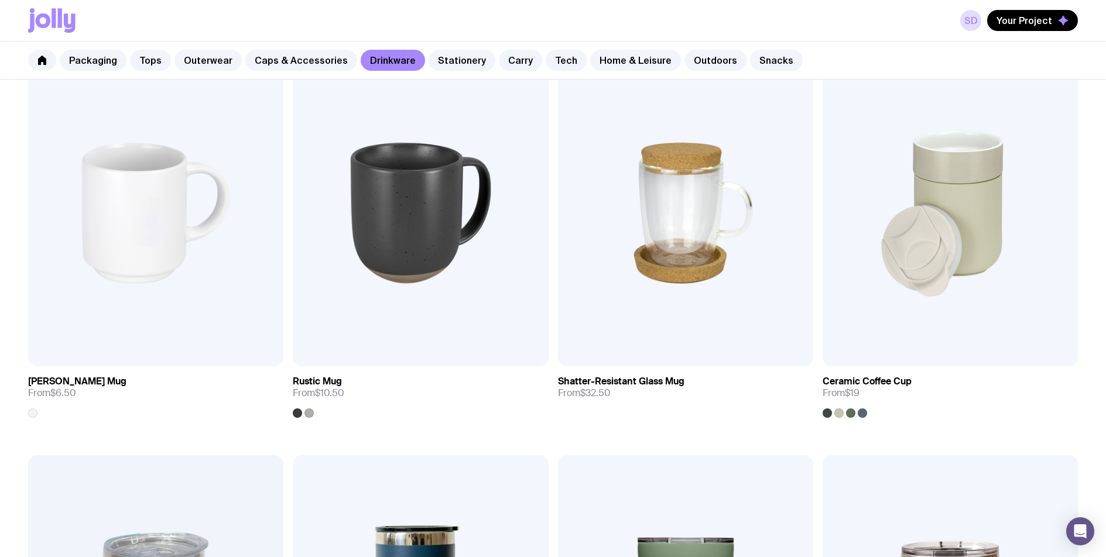
scroll to position [140, 0]
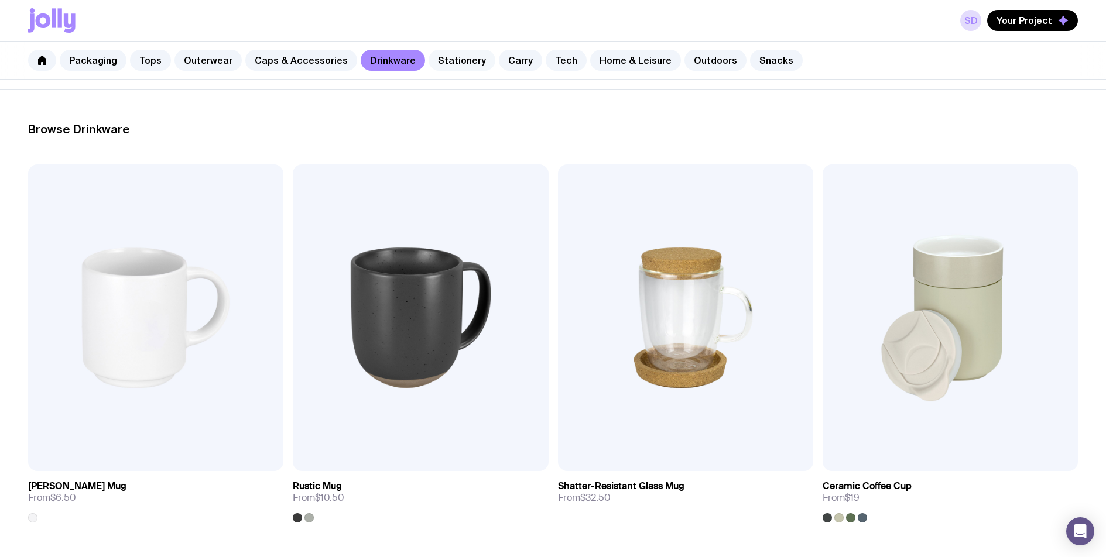
click at [444, 59] on link "Stationery" at bounding box center [461, 60] width 67 height 21
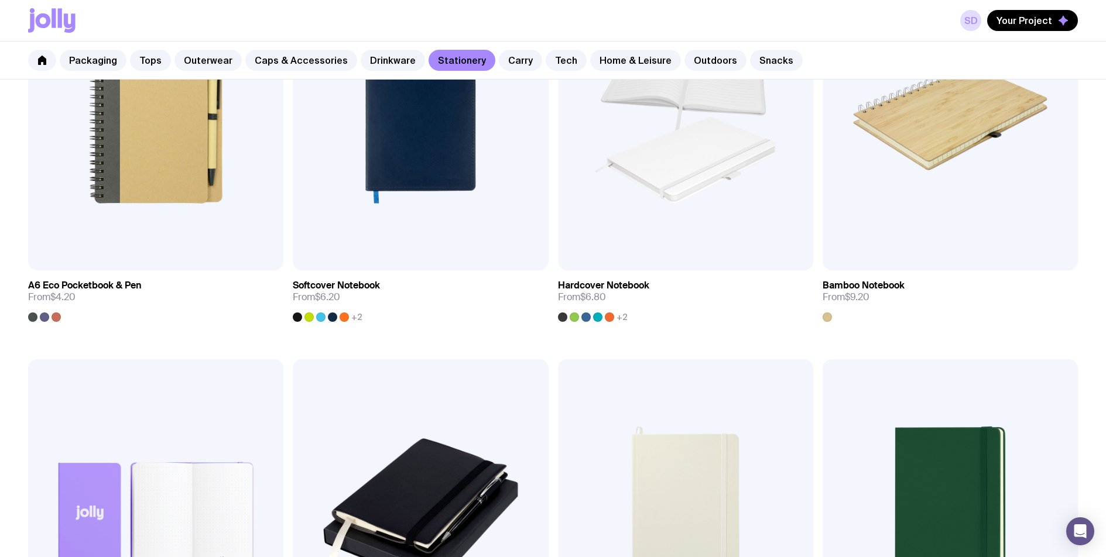
scroll to position [972, 0]
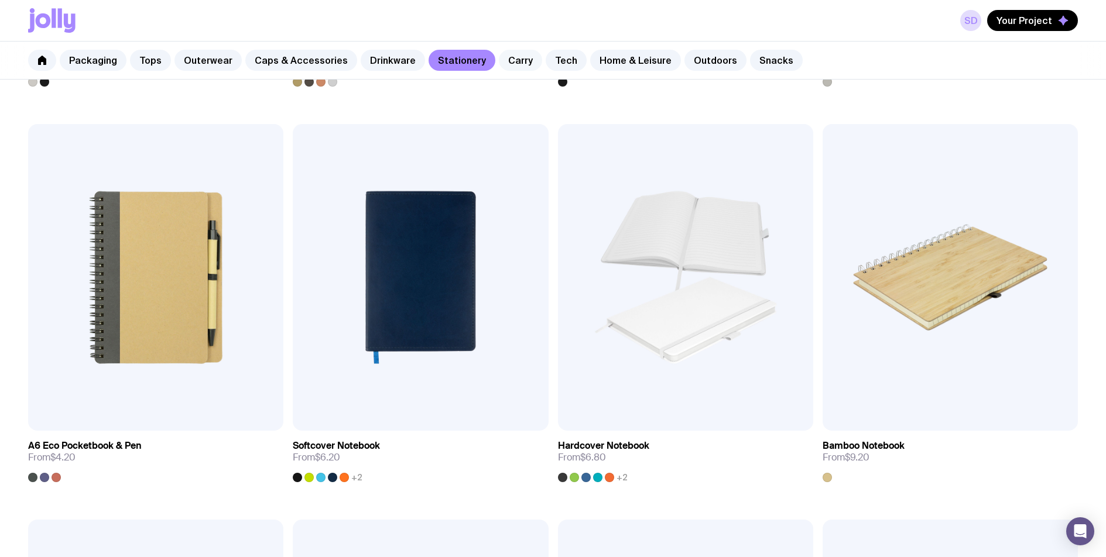
click at [510, 59] on link "Carry" at bounding box center [520, 60] width 43 height 21
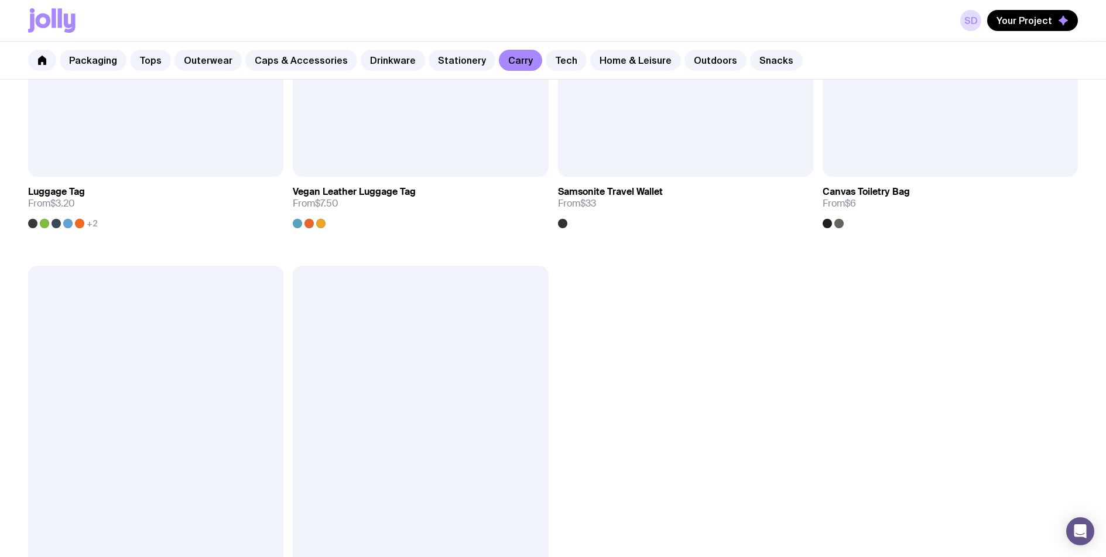
scroll to position [3008, 0]
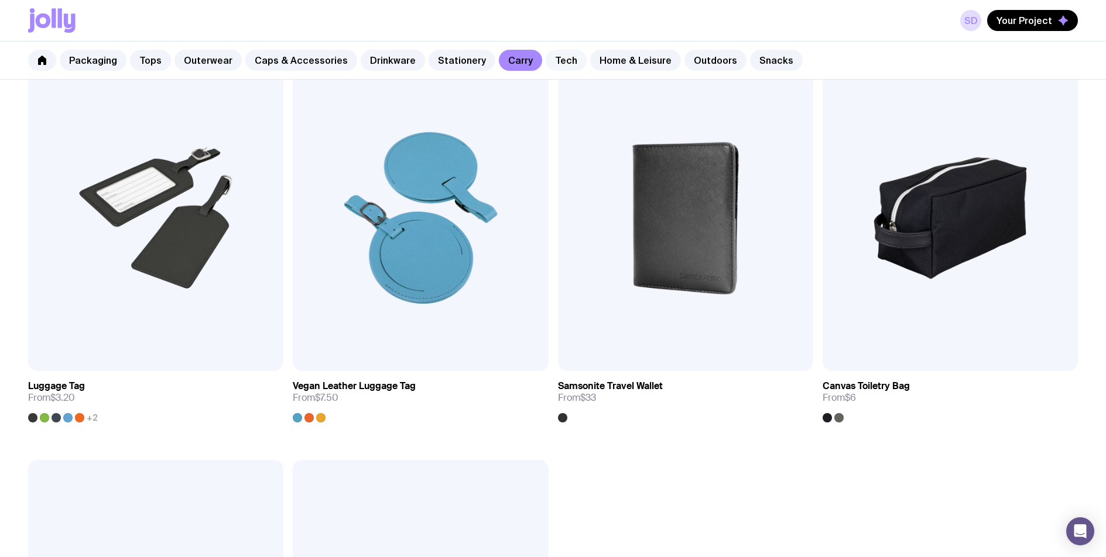
click at [546, 57] on link "Tech" at bounding box center [566, 60] width 41 height 21
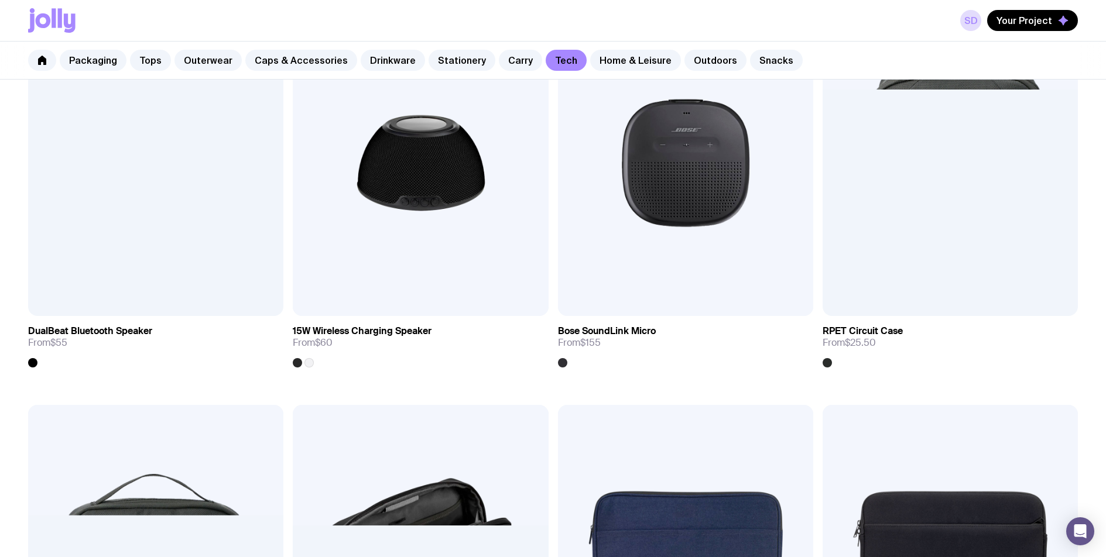
scroll to position [1429, 0]
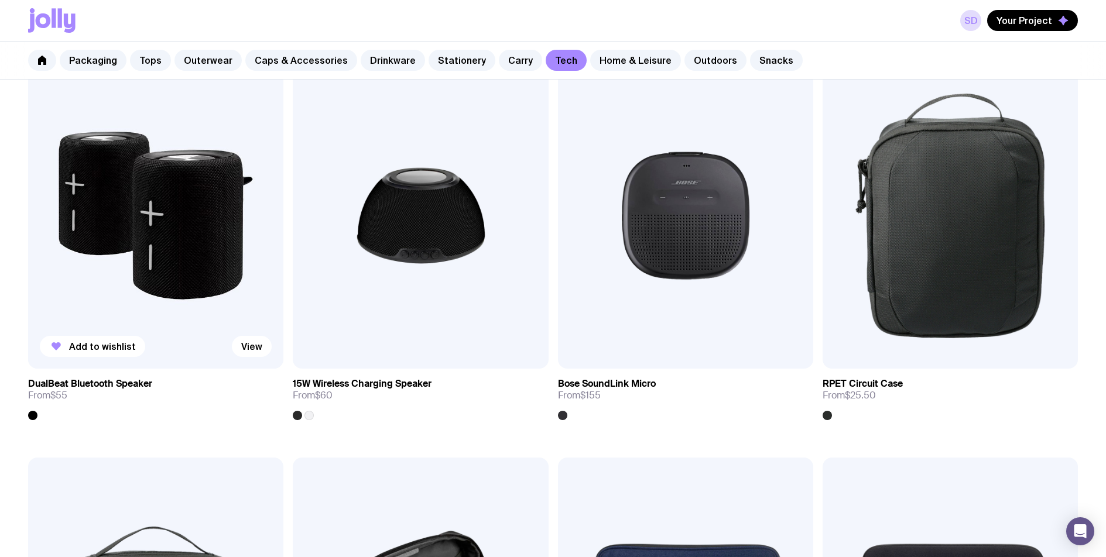
click at [191, 259] on img at bounding box center [155, 216] width 255 height 307
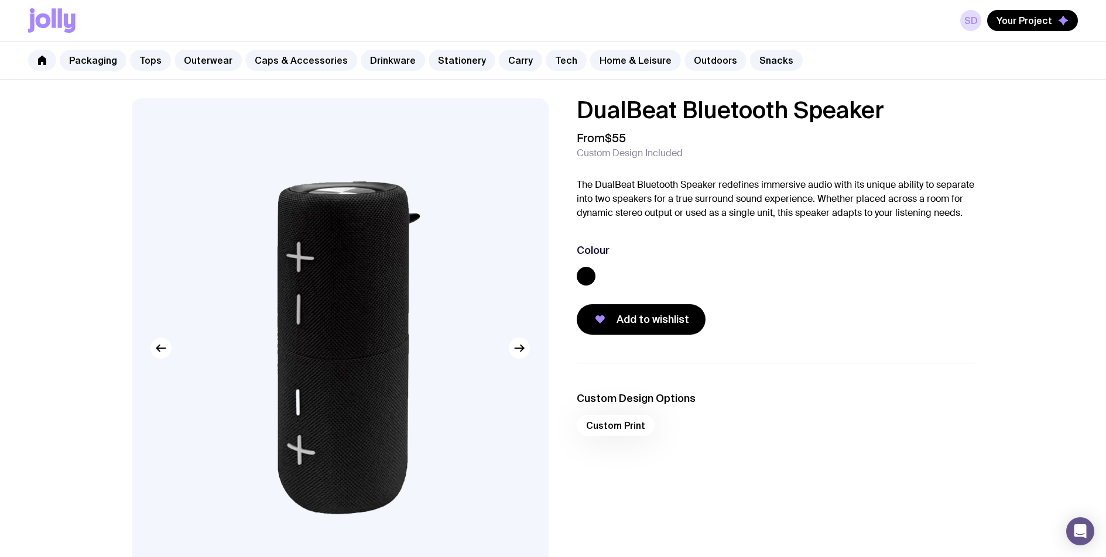
scroll to position [2, 0]
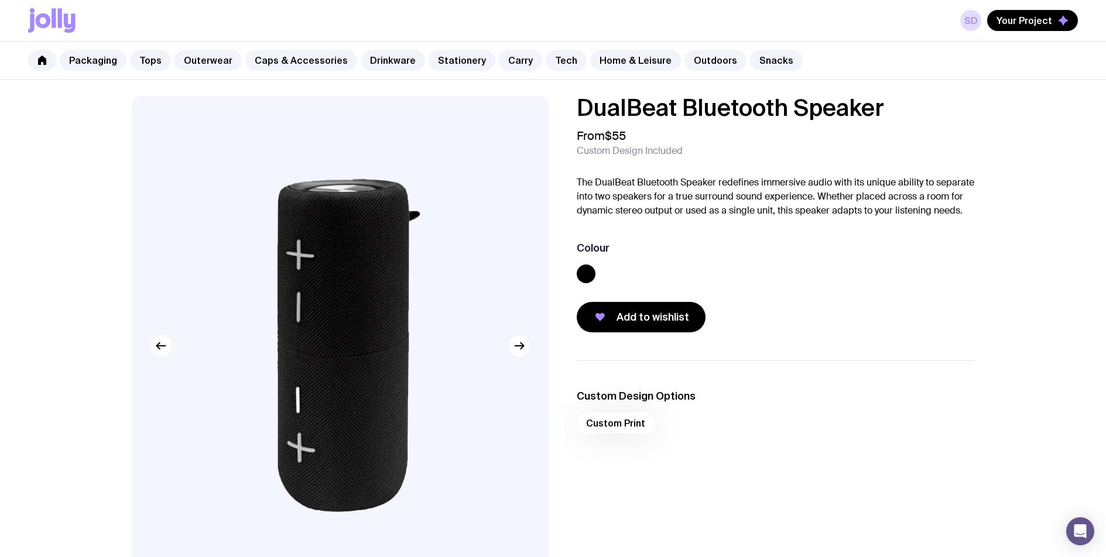
click at [343, 226] on img at bounding box center [340, 346] width 417 height 500
click at [606, 317] on icon "button" at bounding box center [600, 317] width 14 height 14
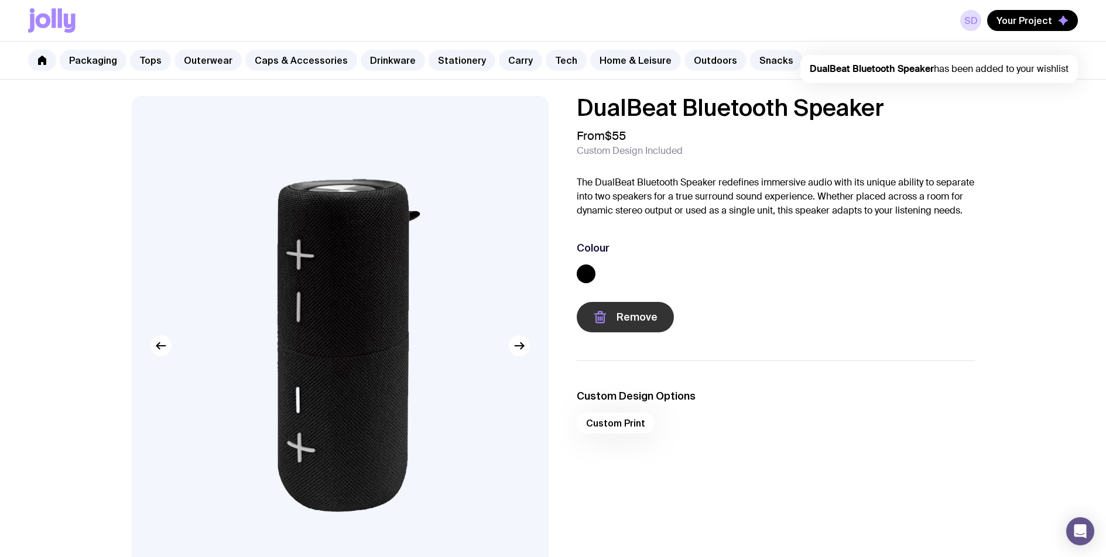
scroll to position [0, 0]
click at [167, 351] on icon "button" at bounding box center [161, 346] width 14 height 14
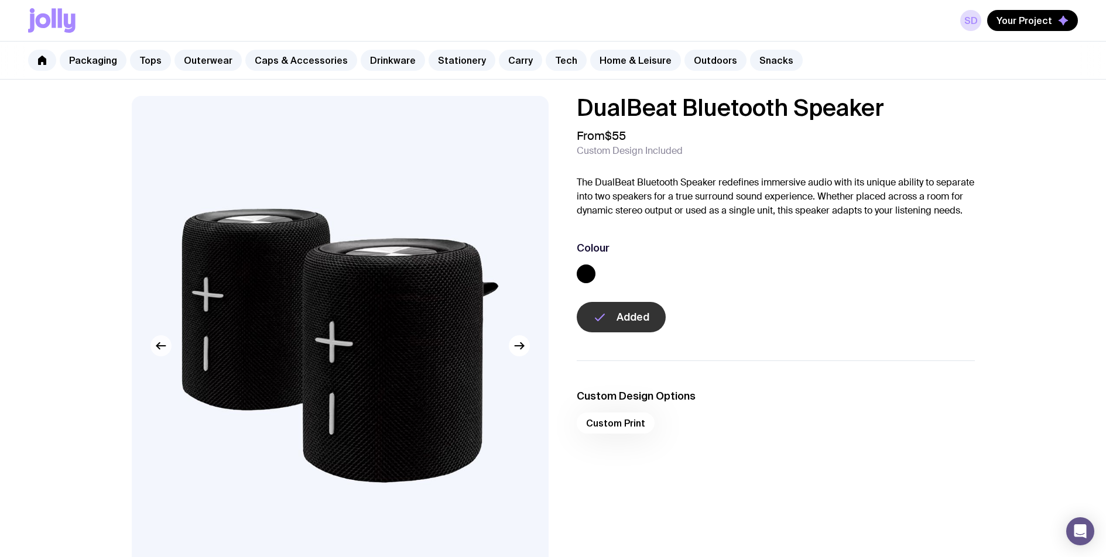
click at [167, 351] on icon "button" at bounding box center [161, 346] width 14 height 14
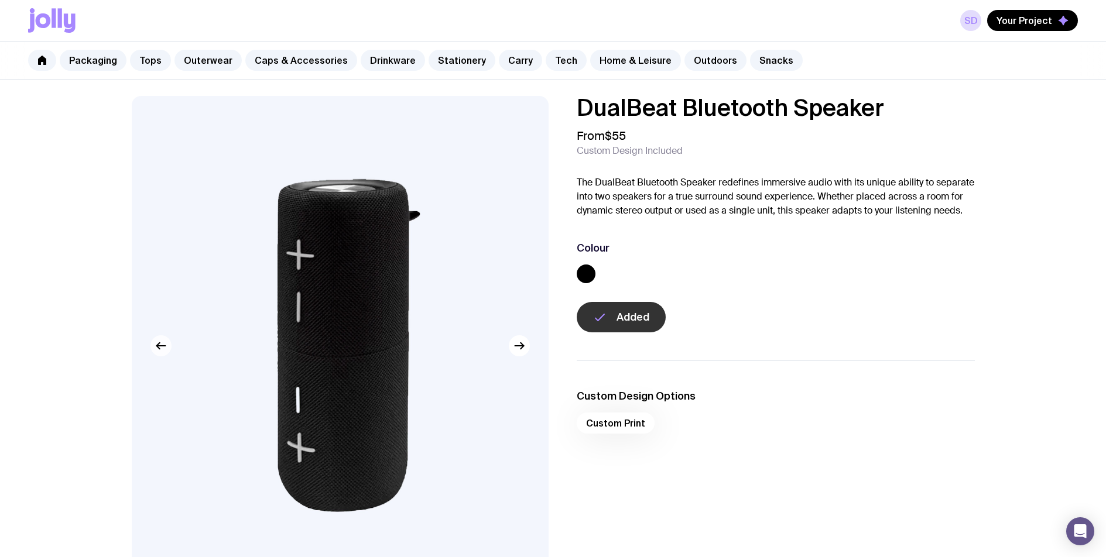
click at [167, 351] on icon "button" at bounding box center [161, 346] width 14 height 14
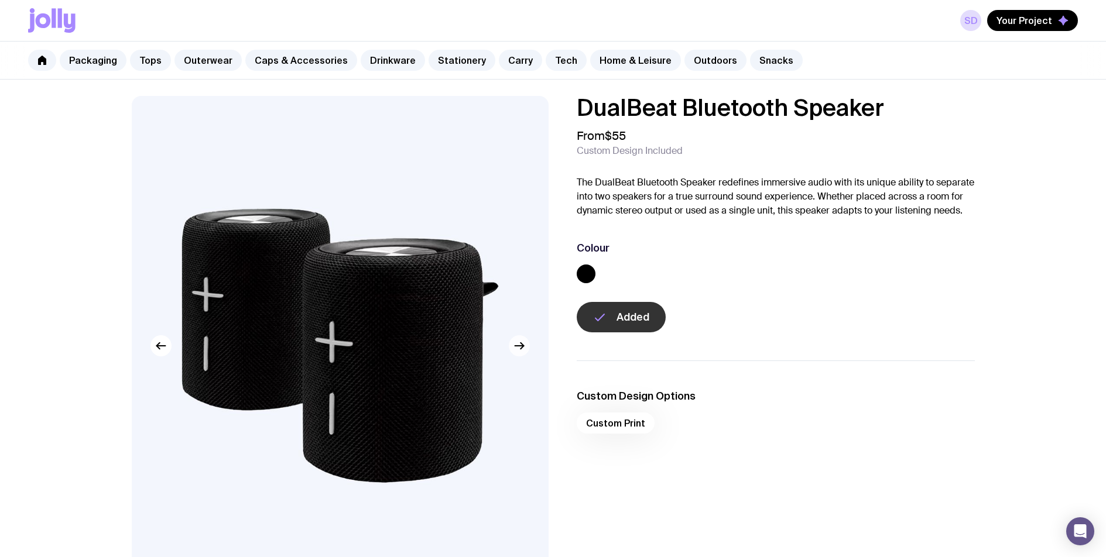
click at [521, 349] on icon "button" at bounding box center [519, 346] width 14 height 14
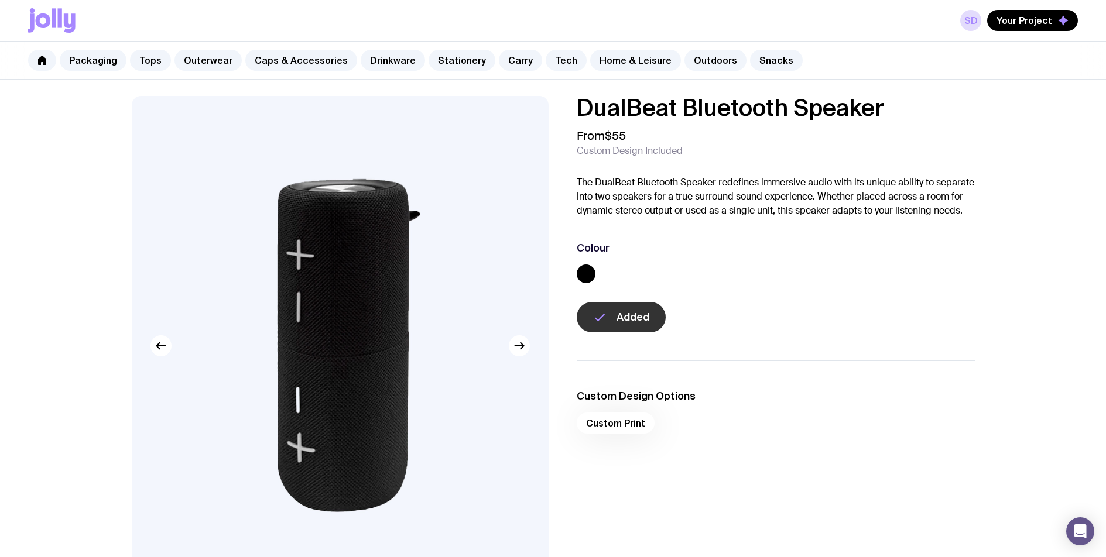
drag, startPoint x: 592, startPoint y: 109, endPoint x: 922, endPoint y: 102, distance: 330.8
click at [922, 102] on h1 "DualBeat Bluetooth Speaker" at bounding box center [776, 107] width 398 height 23
click at [862, 109] on h1 "DualBeat Bluetooth Speaker" at bounding box center [776, 107] width 398 height 23
drag, startPoint x: 876, startPoint y: 112, endPoint x: 552, endPoint y: 116, distance: 323.7
click at [552, 116] on div "DualBeat Bluetooth Speaker From $55 Custom Design Included The DualBeat Bluetoo…" at bounding box center [553, 390] width 899 height 588
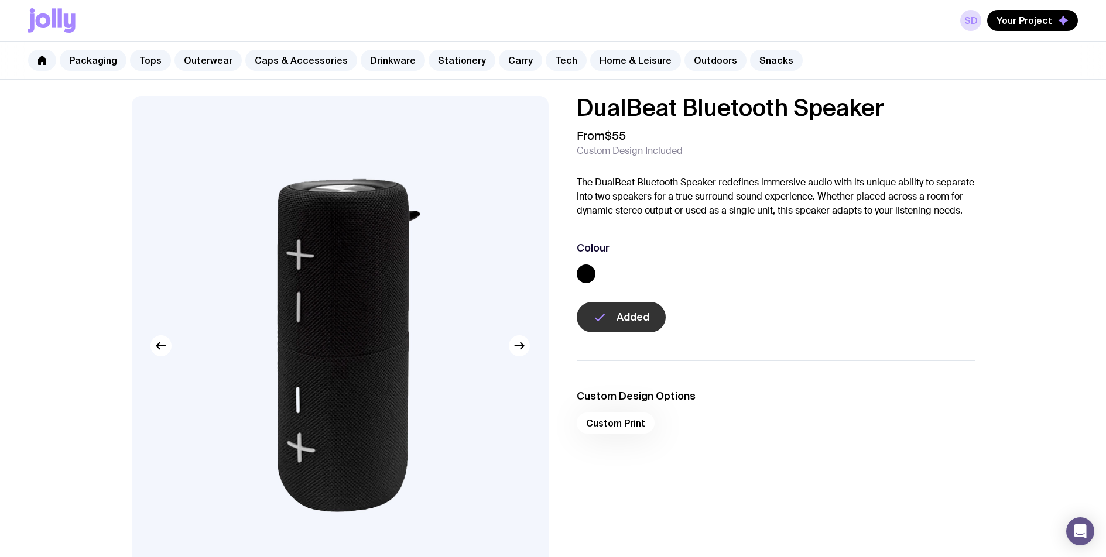
copy h1 "DualBeat Bluetooth Speaker"
click at [697, 204] on p "The DualBeat Bluetooth Speaker redefines immersive audio with its unique abilit…" at bounding box center [776, 197] width 398 height 42
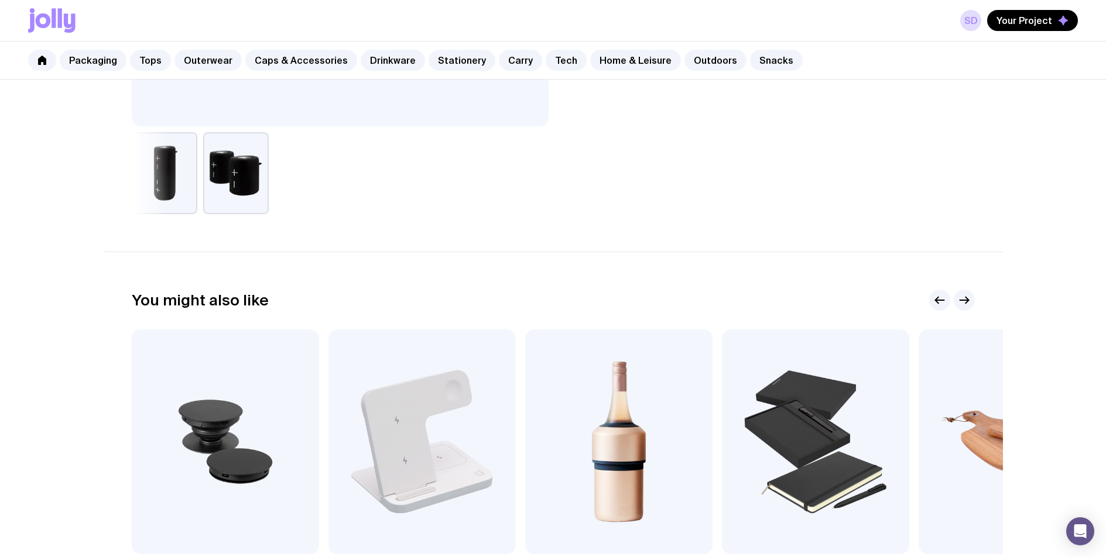
scroll to position [196, 0]
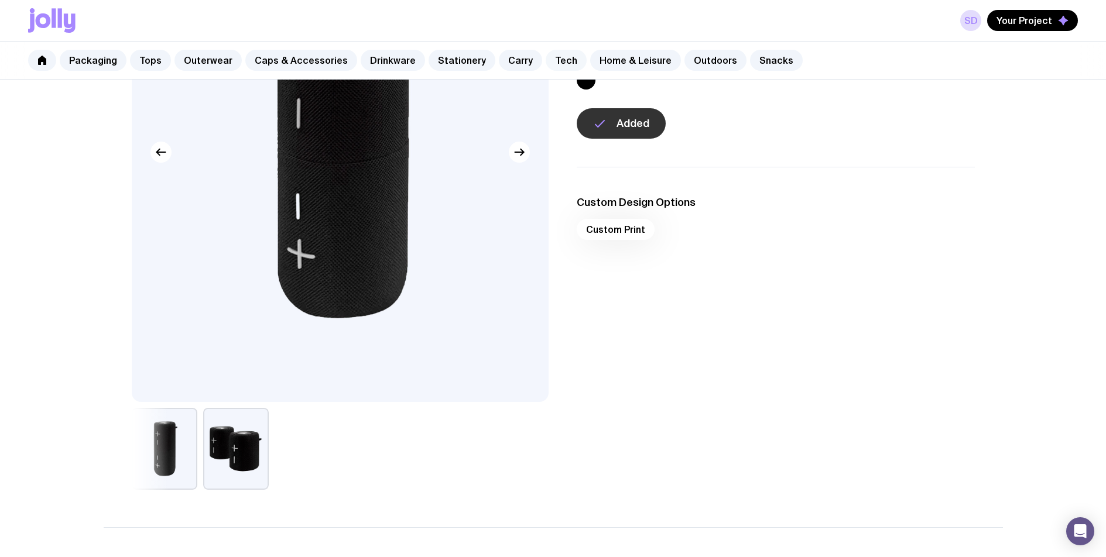
click at [560, 67] on link "Tech" at bounding box center [566, 60] width 41 height 21
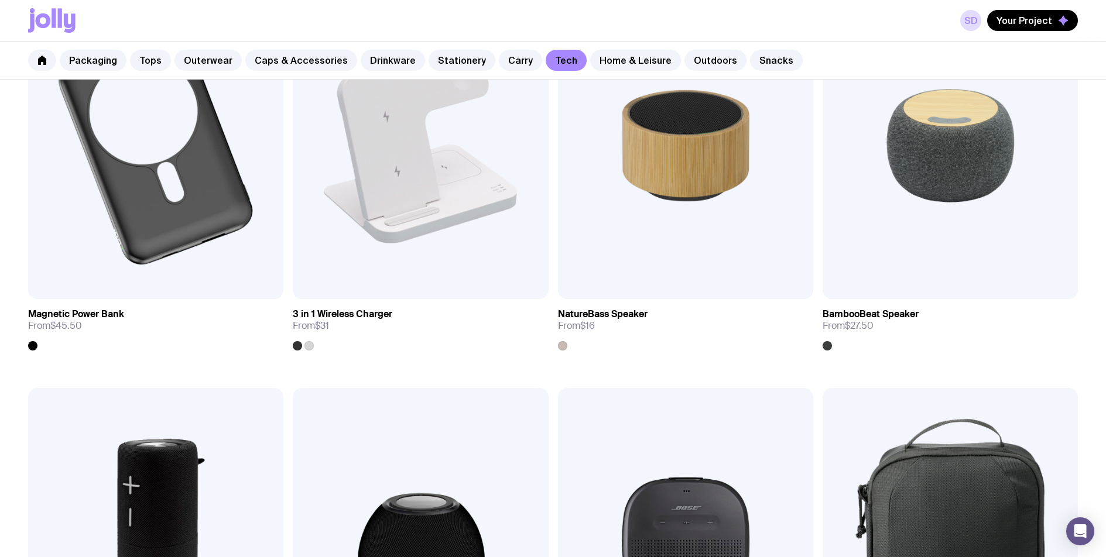
scroll to position [1099, 0]
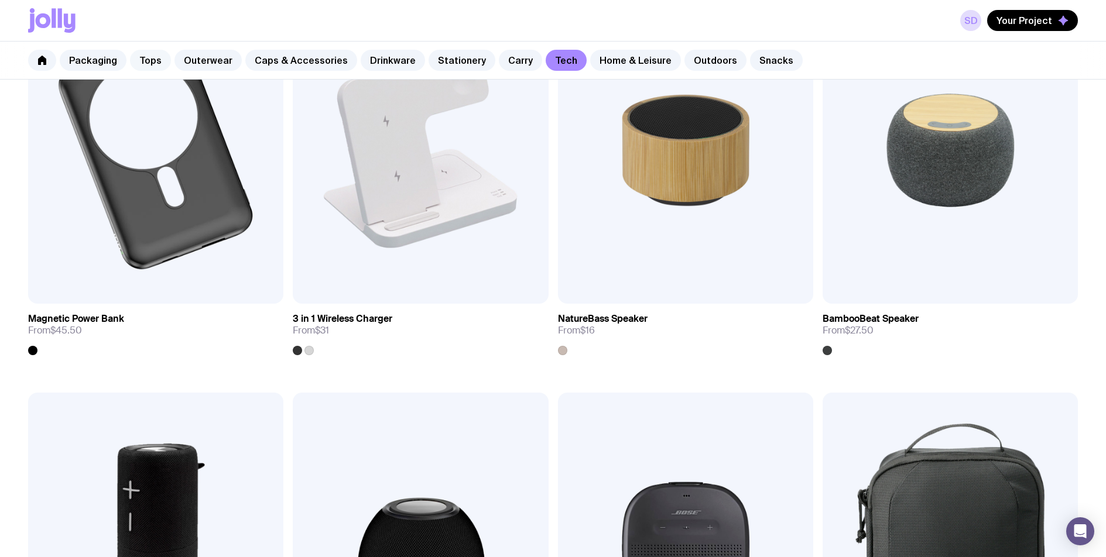
click at [144, 64] on link "Tops" at bounding box center [150, 60] width 41 height 21
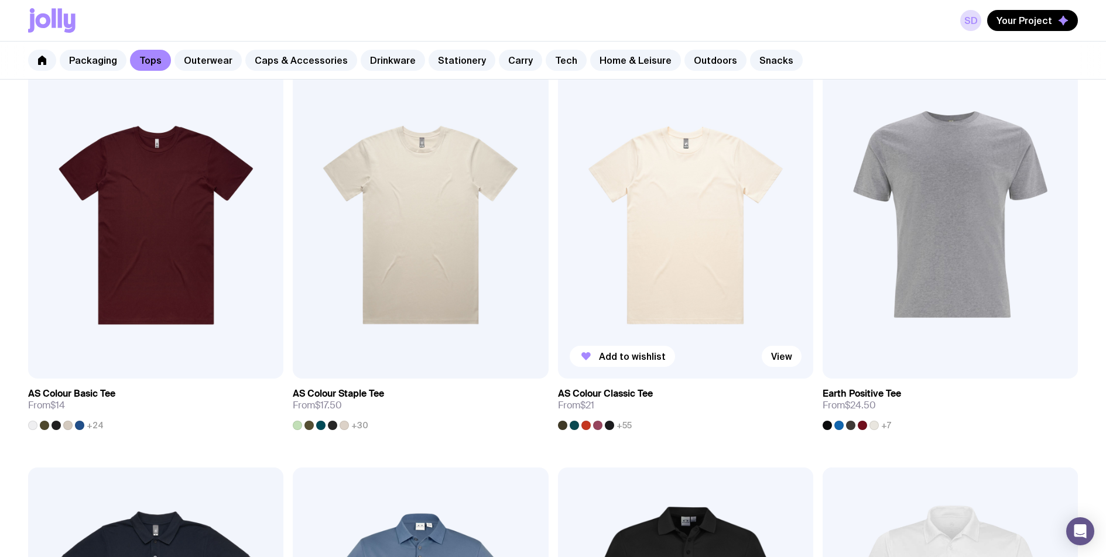
scroll to position [231, 0]
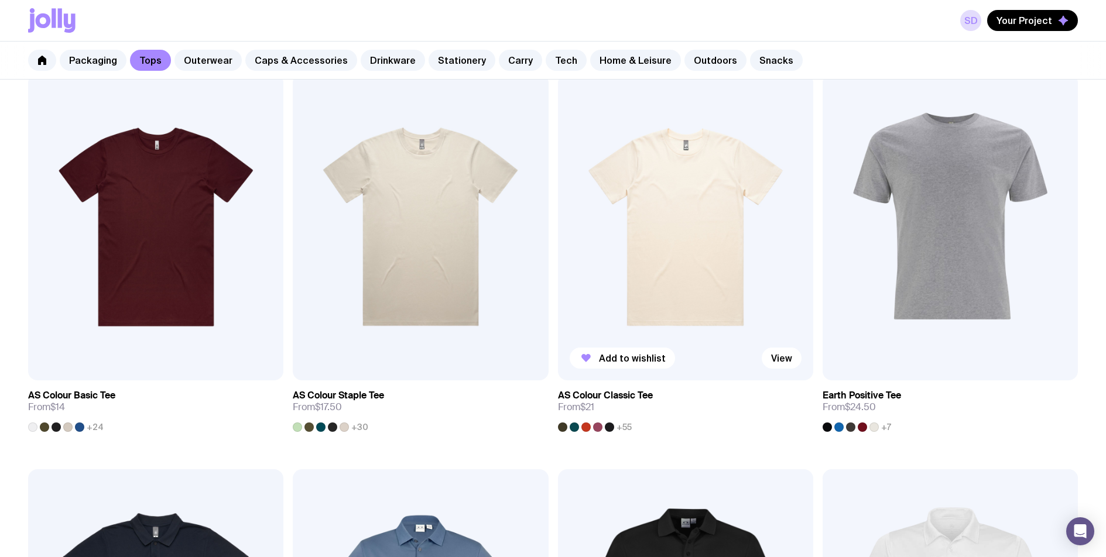
click at [697, 260] on img at bounding box center [685, 227] width 255 height 307
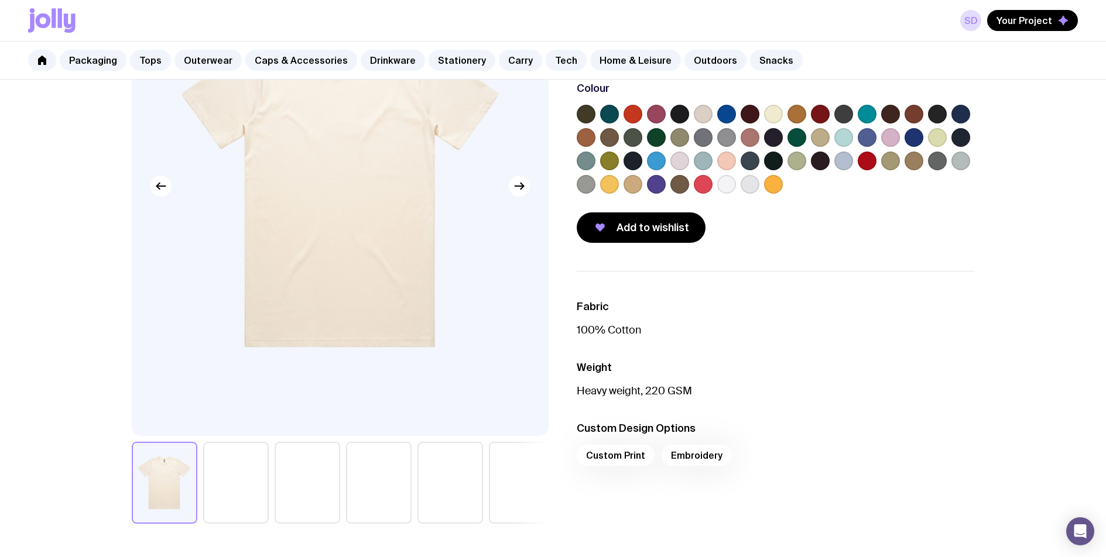
scroll to position [164, 0]
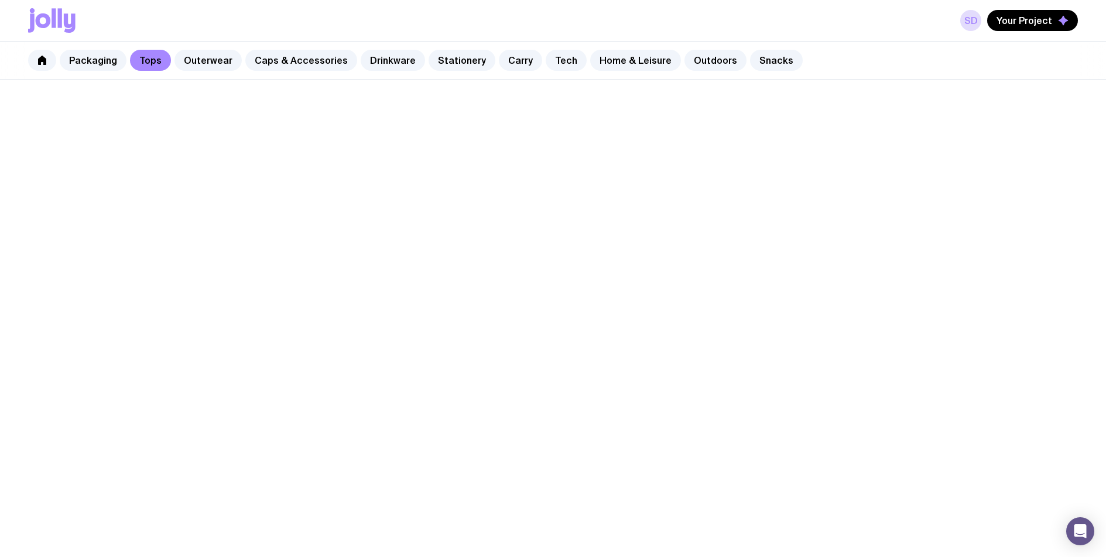
scroll to position [231, 0]
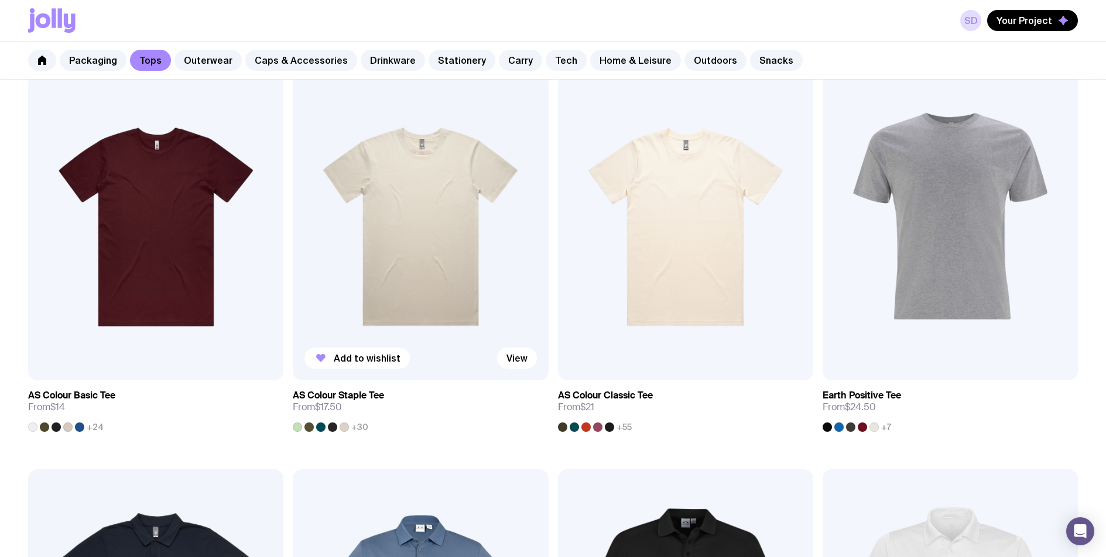
click at [440, 306] on img at bounding box center [420, 227] width 255 height 307
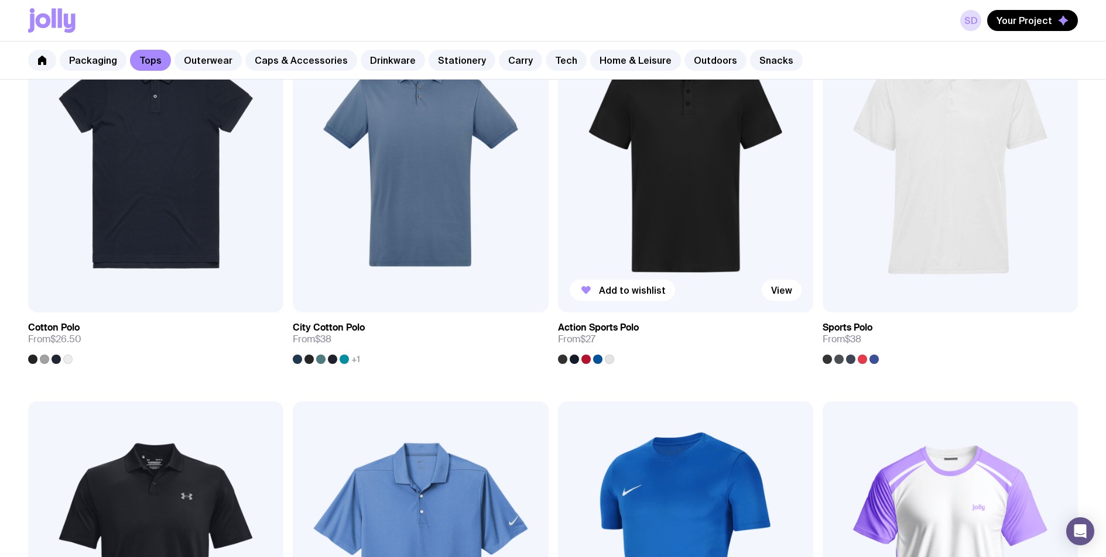
scroll to position [696, 0]
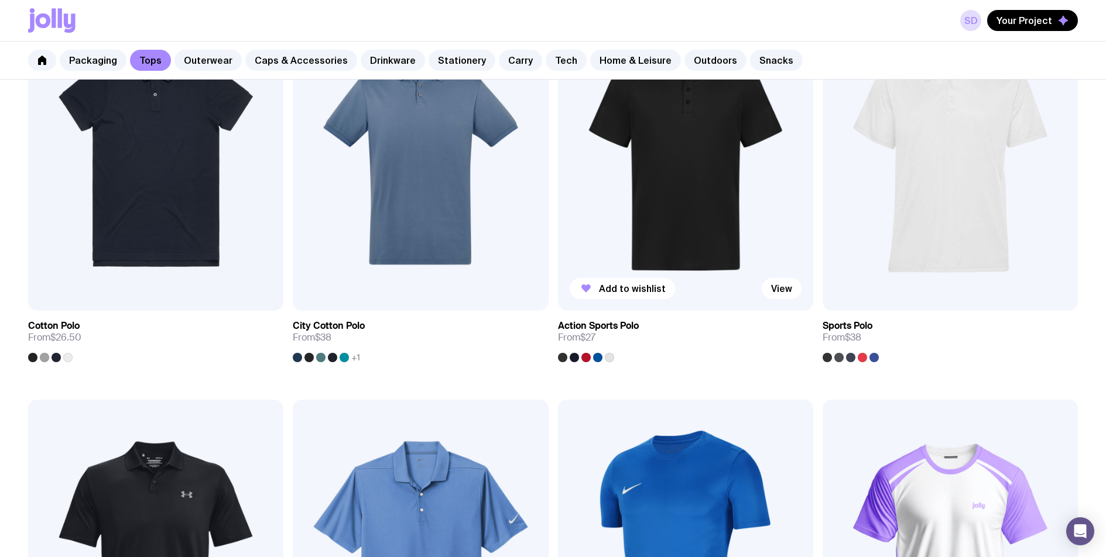
click at [606, 237] on img at bounding box center [685, 158] width 255 height 307
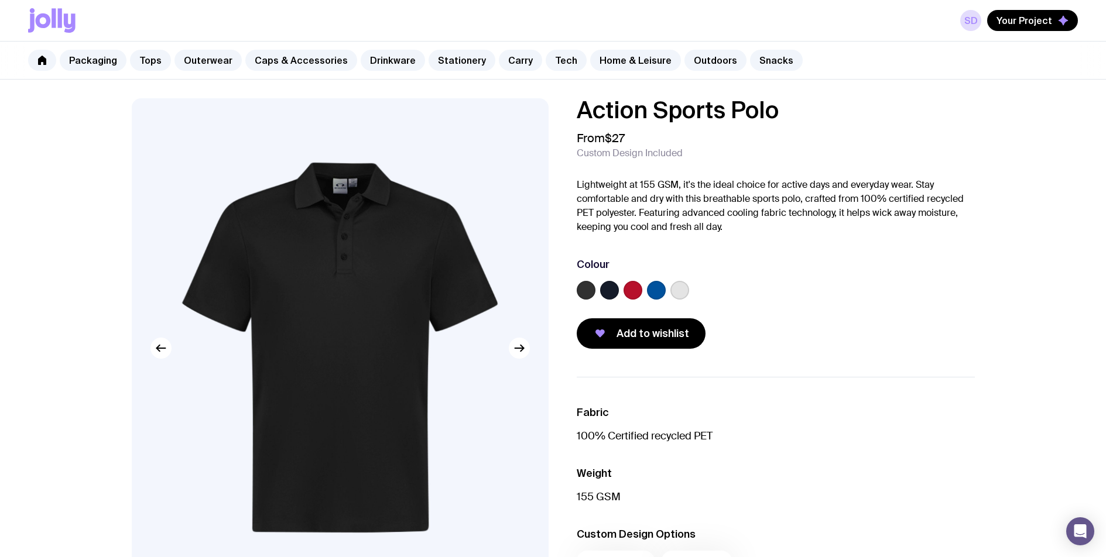
scroll to position [2, 0]
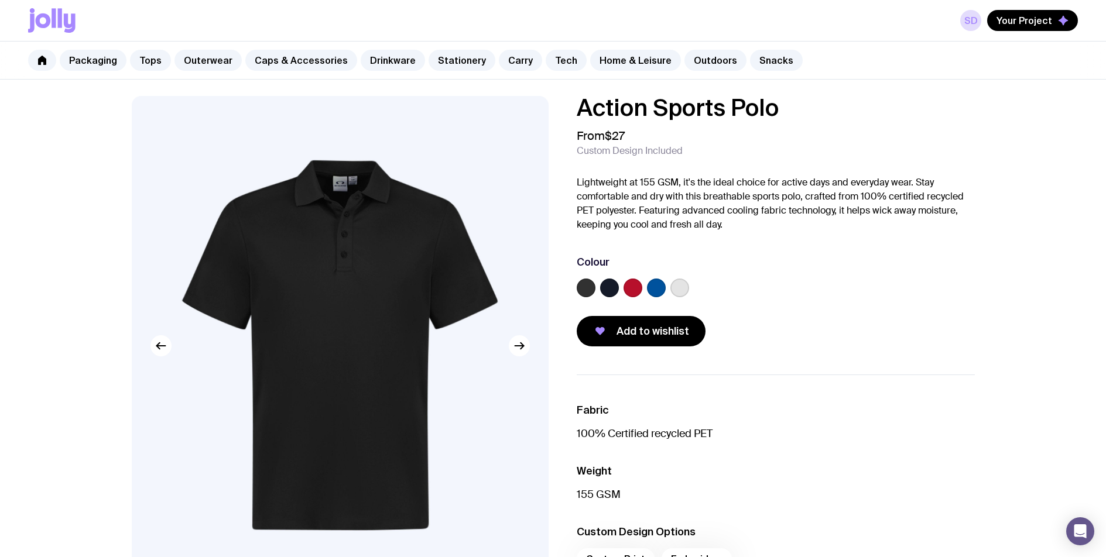
click at [591, 291] on label at bounding box center [586, 288] width 19 height 19
click at [0, 0] on input "radio" at bounding box center [0, 0] width 0 height 0
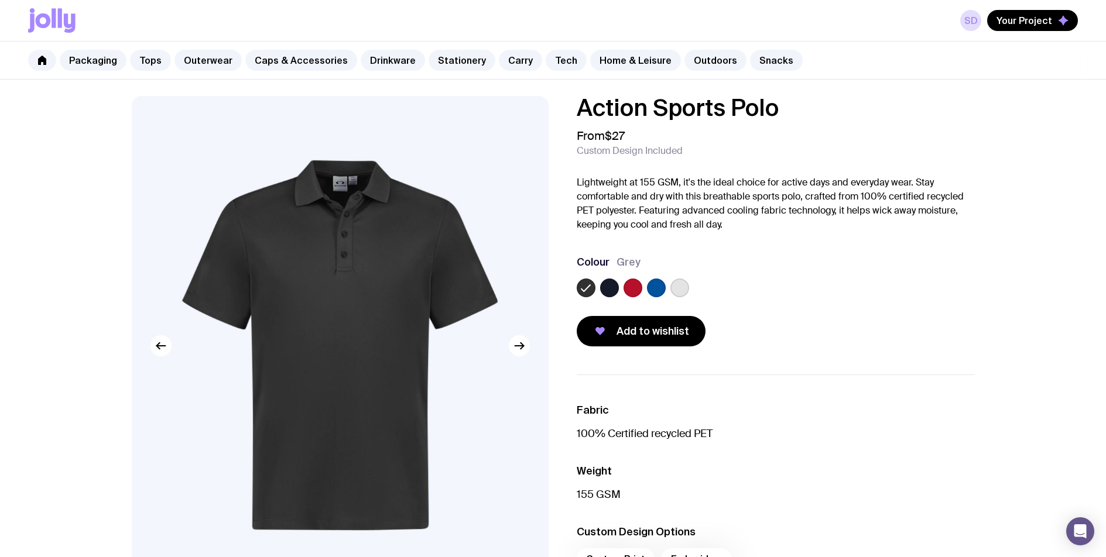
click at [603, 288] on label at bounding box center [609, 288] width 19 height 19
click at [0, 0] on input "radio" at bounding box center [0, 0] width 0 height 0
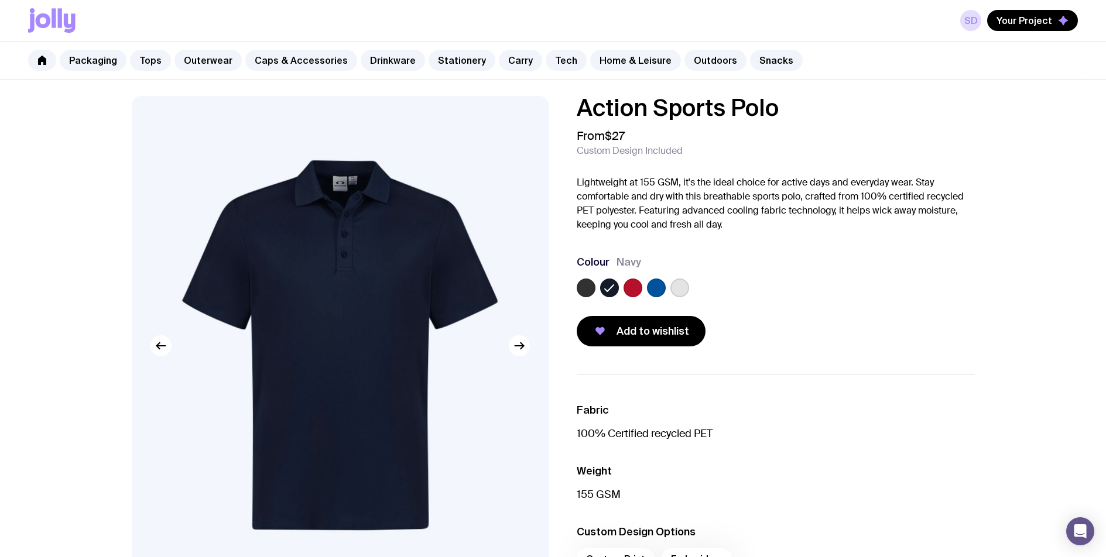
click at [638, 290] on label at bounding box center [632, 288] width 19 height 19
click at [0, 0] on input "radio" at bounding box center [0, 0] width 0 height 0
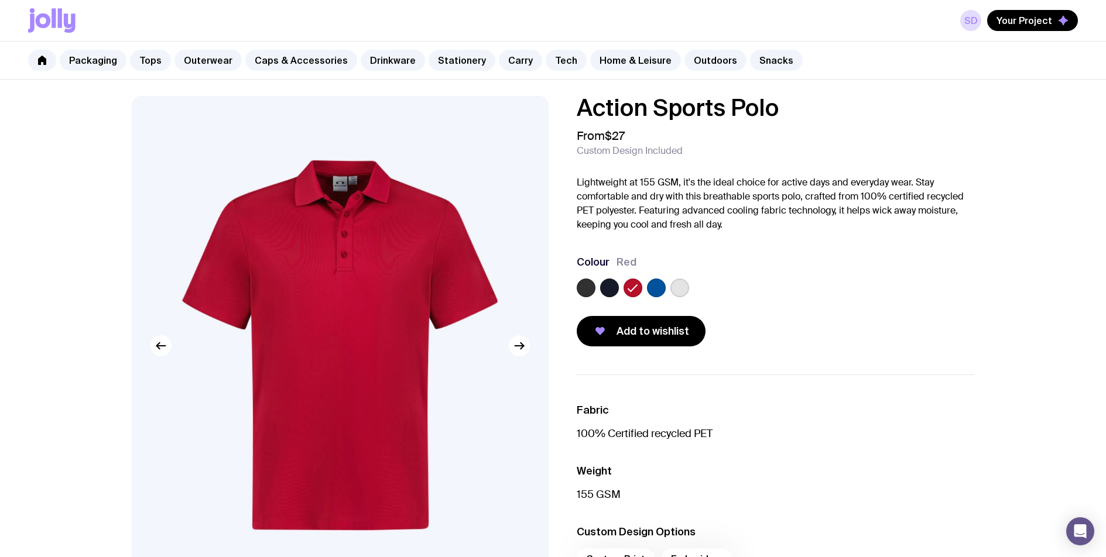
click at [650, 288] on label at bounding box center [656, 288] width 19 height 19
click at [0, 0] on input "radio" at bounding box center [0, 0] width 0 height 0
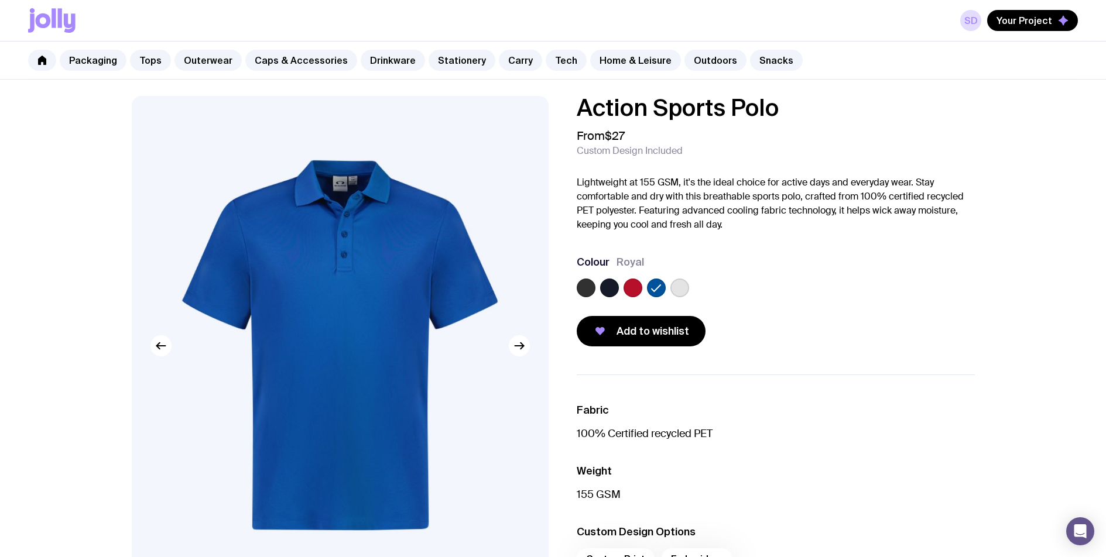
click at [688, 290] on label at bounding box center [679, 288] width 19 height 19
click at [0, 0] on input "radio" at bounding box center [0, 0] width 0 height 0
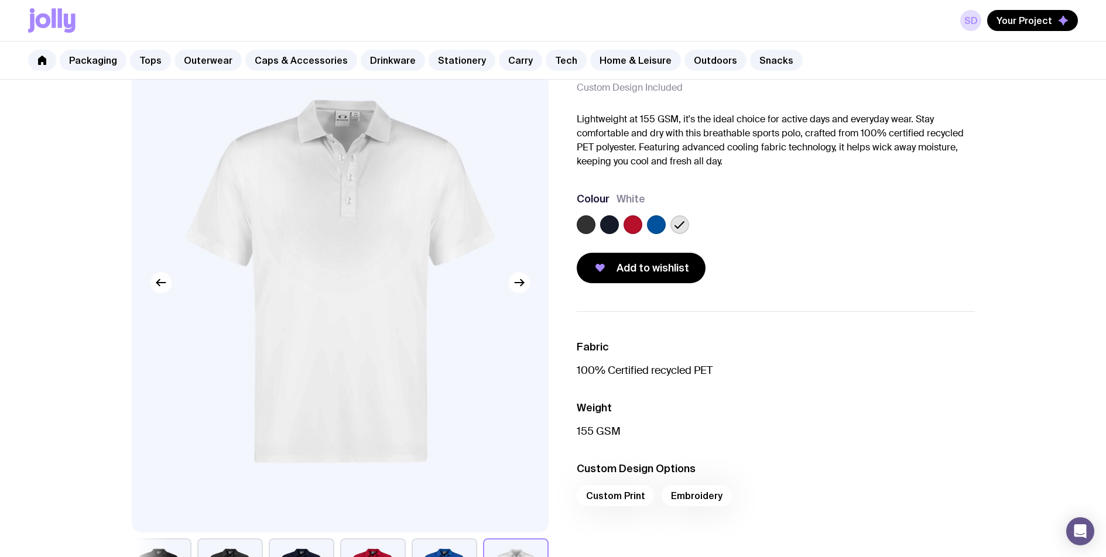
scroll to position [71, 0]
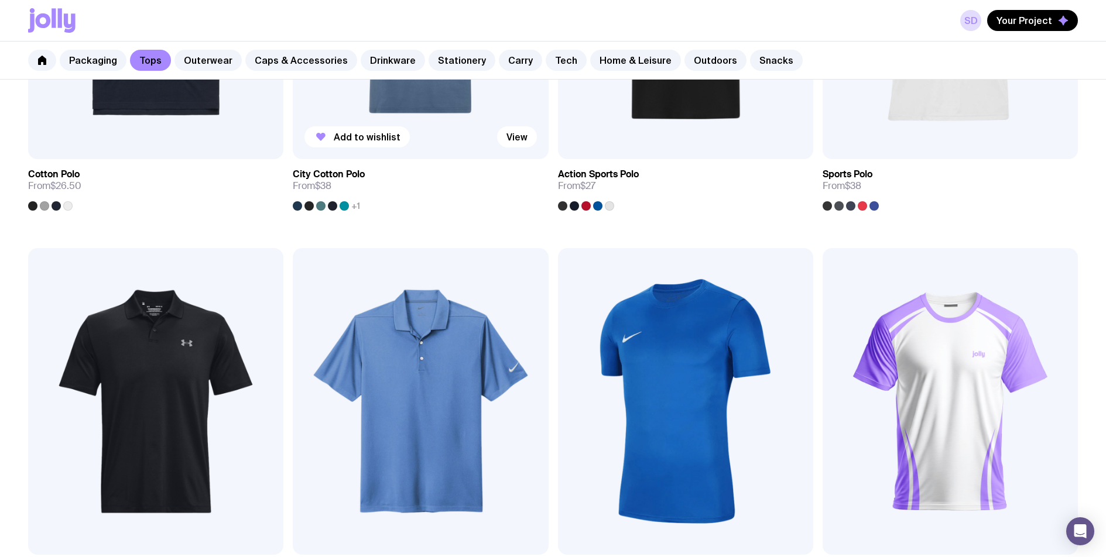
scroll to position [1025, 0]
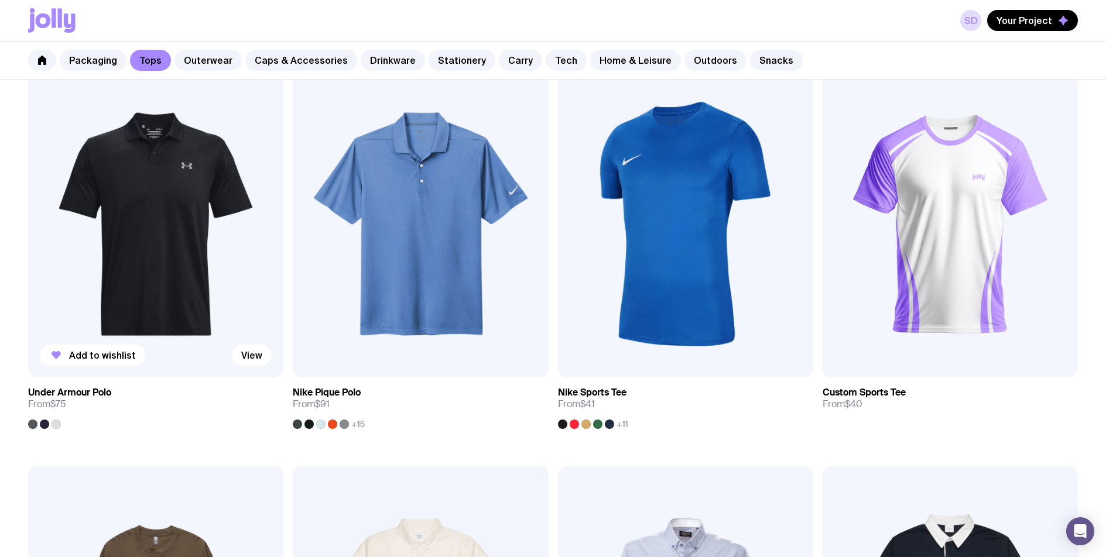
click at [149, 282] on img at bounding box center [155, 224] width 255 height 307
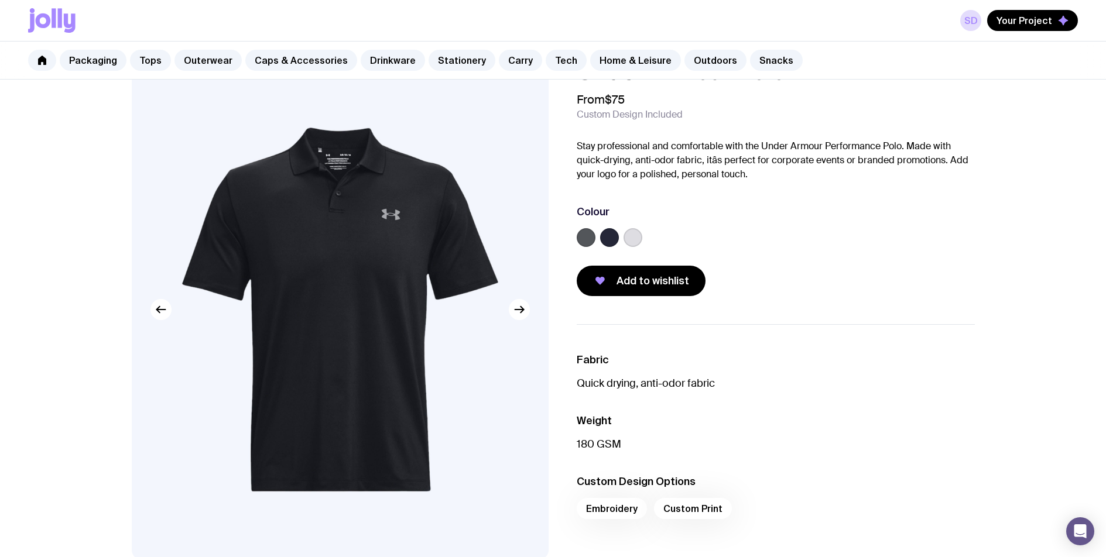
scroll to position [95, 0]
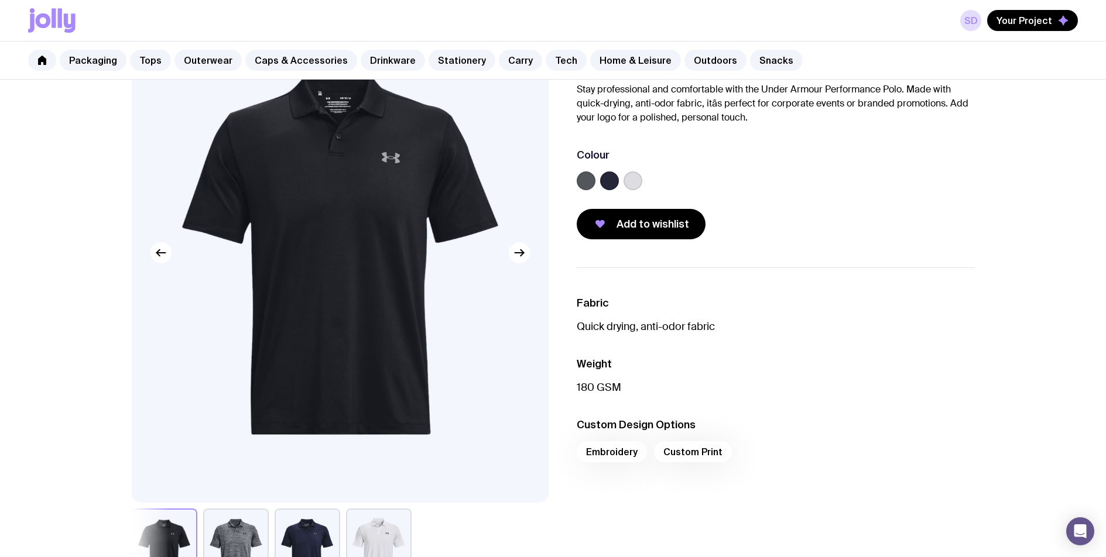
click at [633, 182] on label at bounding box center [632, 180] width 19 height 19
click at [0, 0] on input "radio" at bounding box center [0, 0] width 0 height 0
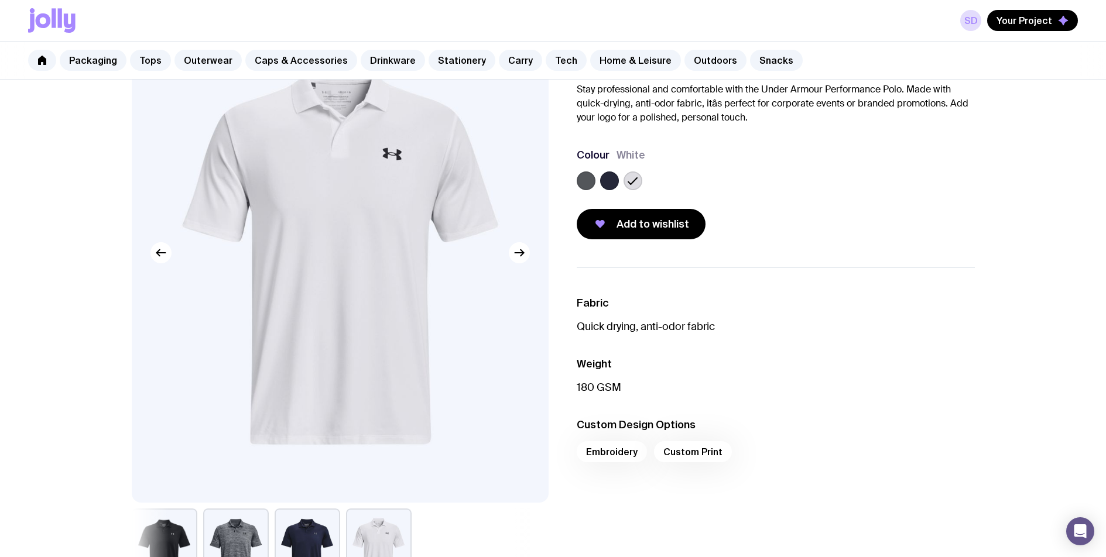
click at [584, 184] on label at bounding box center [586, 180] width 19 height 19
click at [0, 0] on input "radio" at bounding box center [0, 0] width 0 height 0
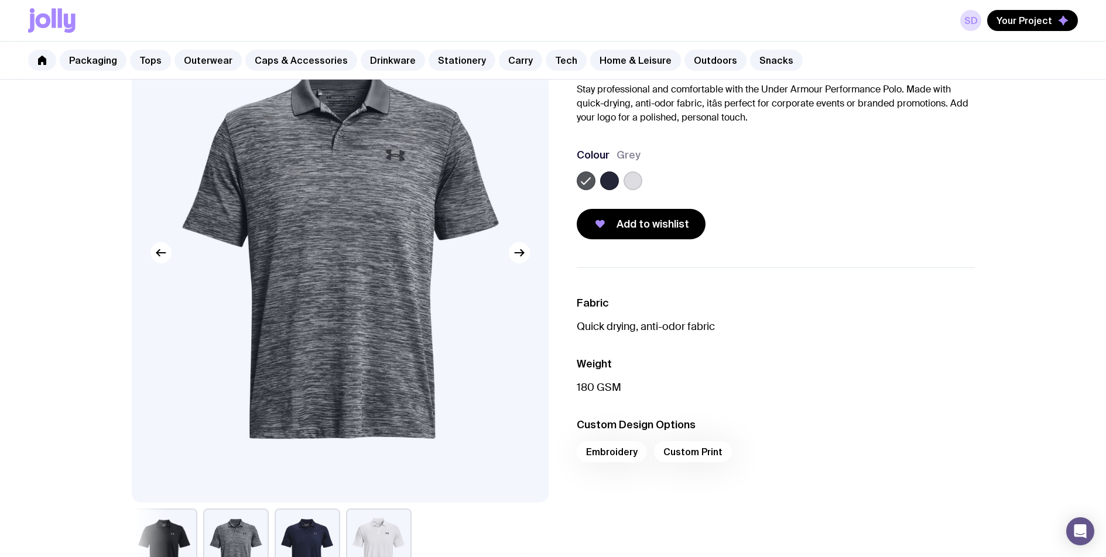
click at [609, 187] on label at bounding box center [609, 180] width 19 height 19
click at [0, 0] on input "radio" at bounding box center [0, 0] width 0 height 0
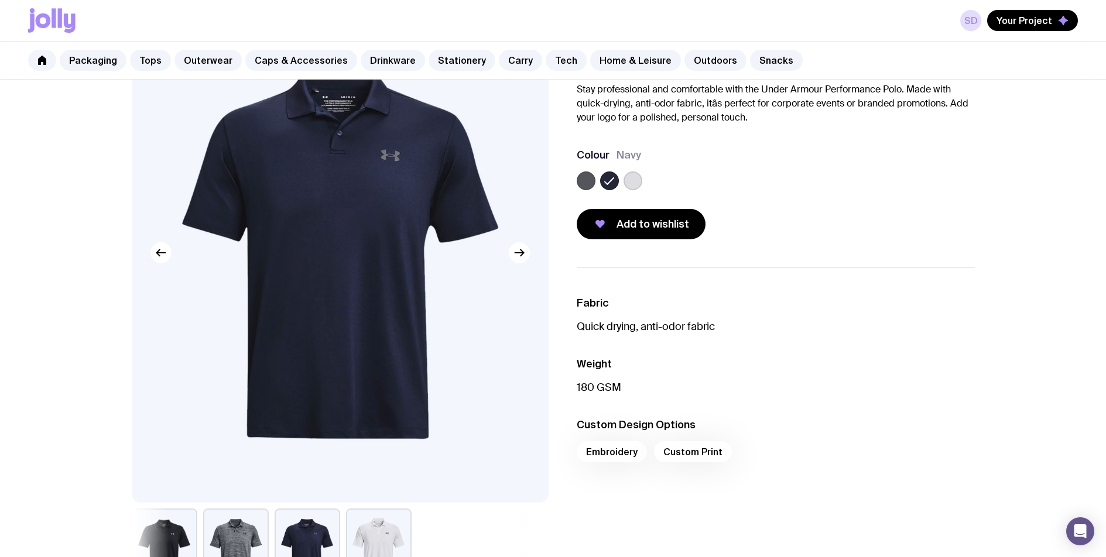
click at [644, 175] on div at bounding box center [776, 182] width 398 height 23
click at [634, 177] on label at bounding box center [632, 180] width 19 height 19
click at [0, 0] on input "radio" at bounding box center [0, 0] width 0 height 0
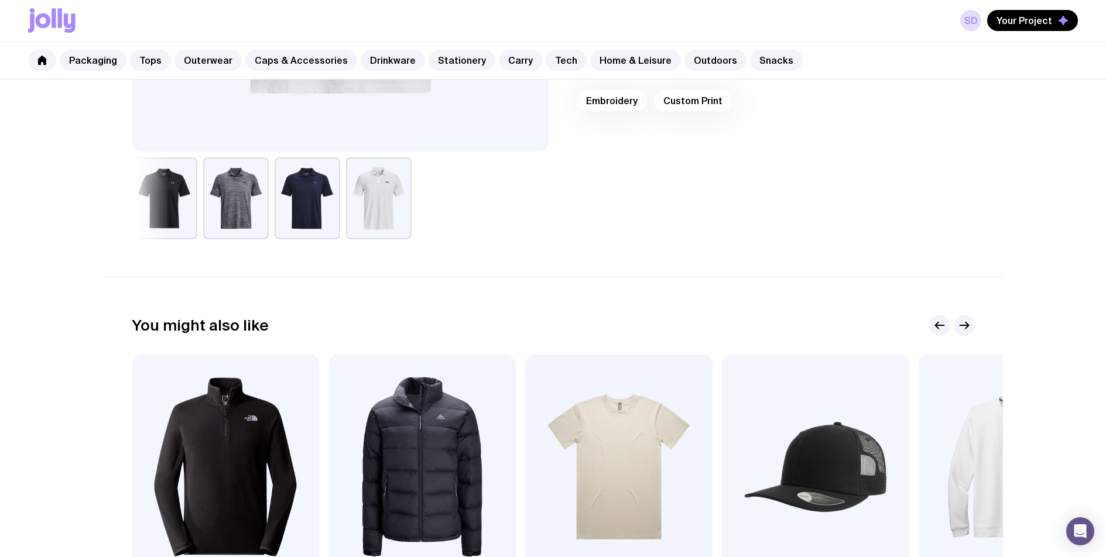
scroll to position [465, 0]
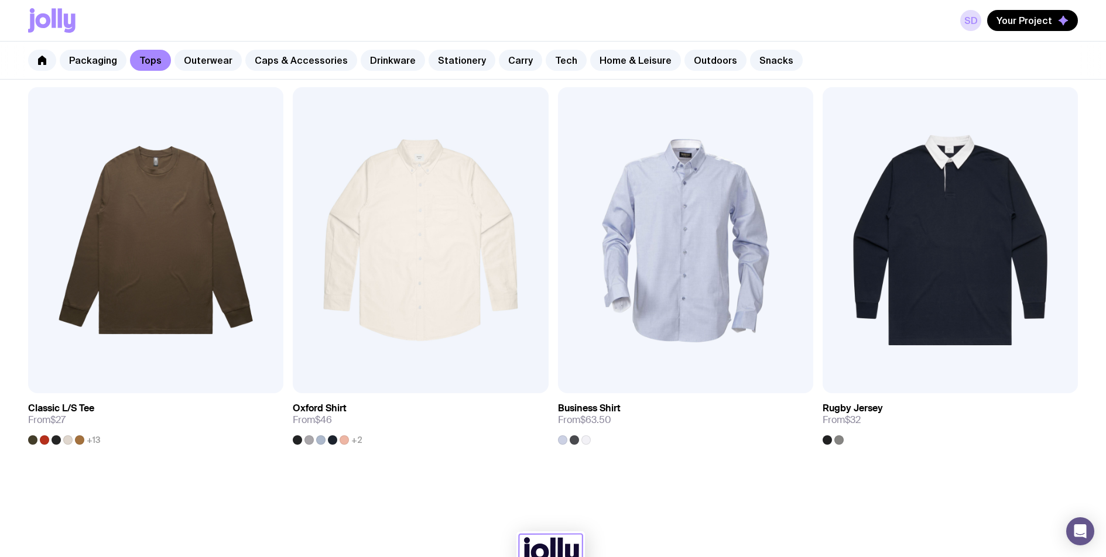
scroll to position [1402, 0]
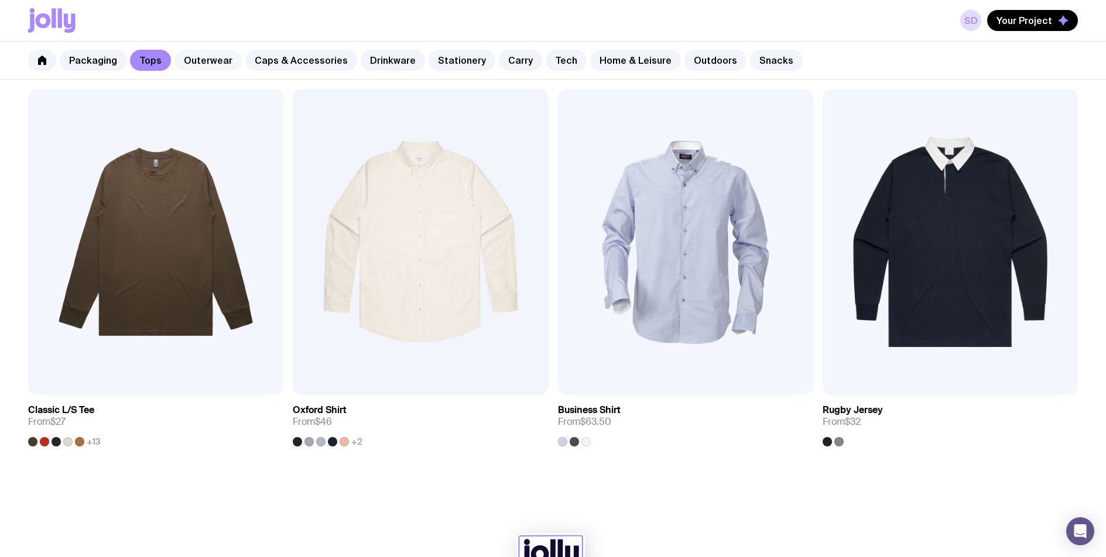
click at [221, 62] on link "Outerwear" at bounding box center [207, 60] width 67 height 21
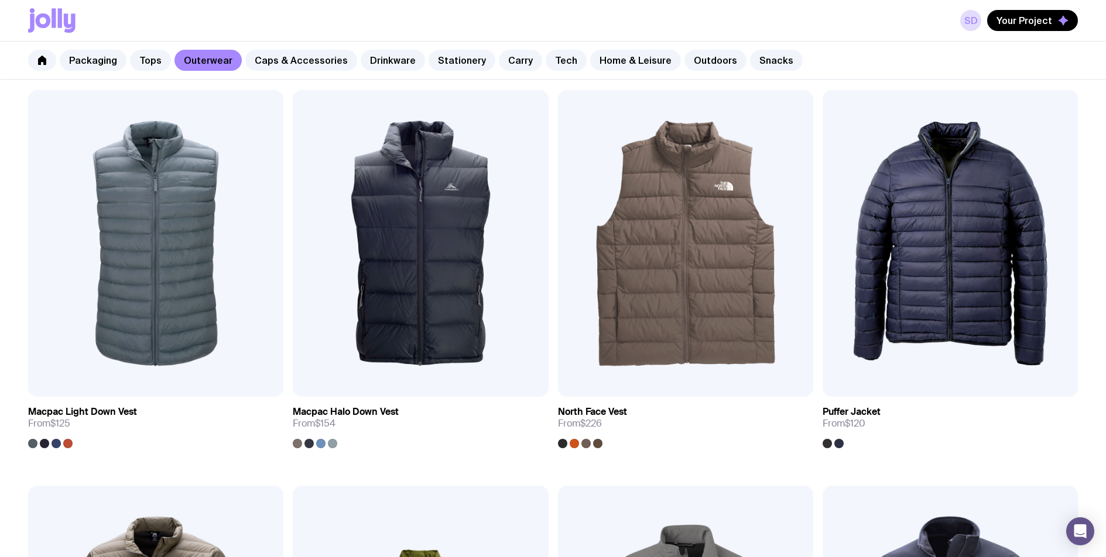
scroll to position [1057, 0]
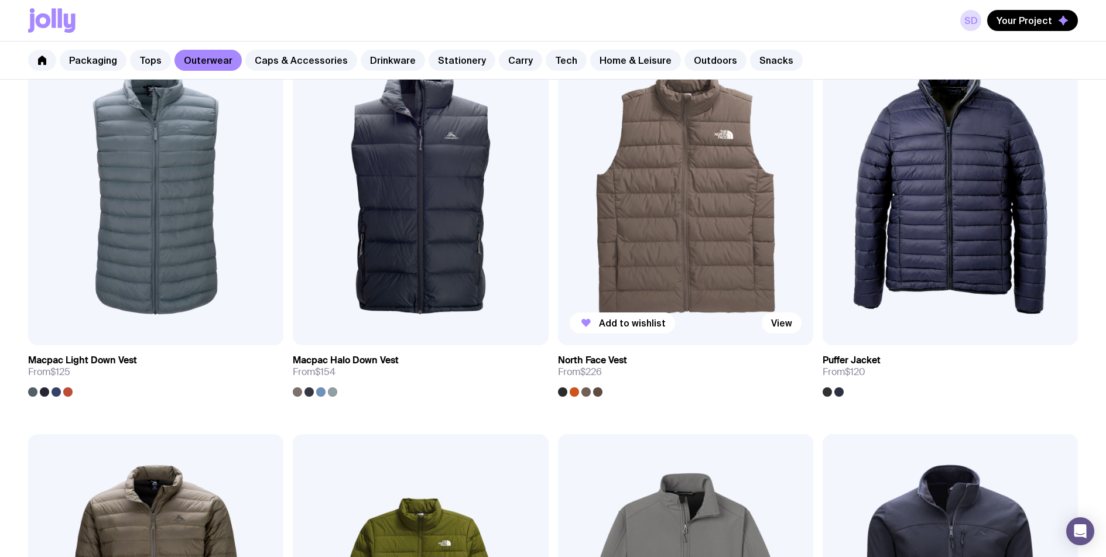
click at [664, 285] on img at bounding box center [685, 192] width 255 height 307
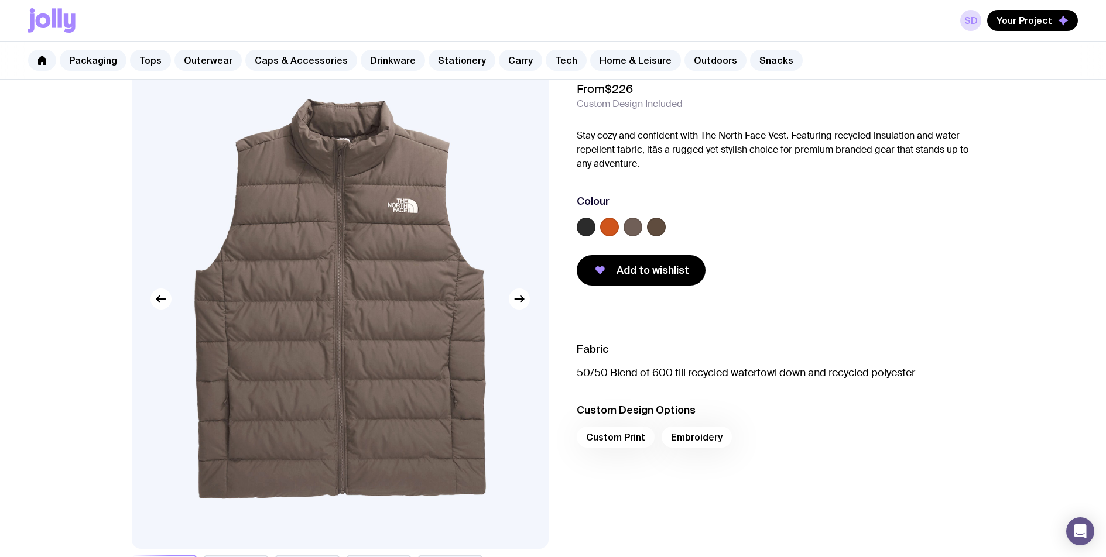
scroll to position [66, 0]
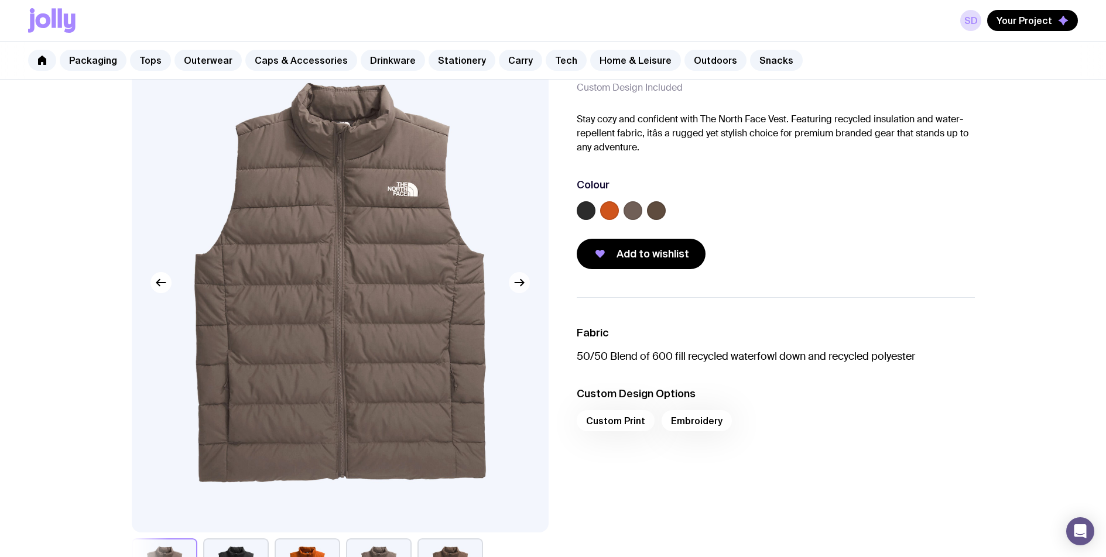
click at [526, 286] on icon "button" at bounding box center [519, 283] width 14 height 14
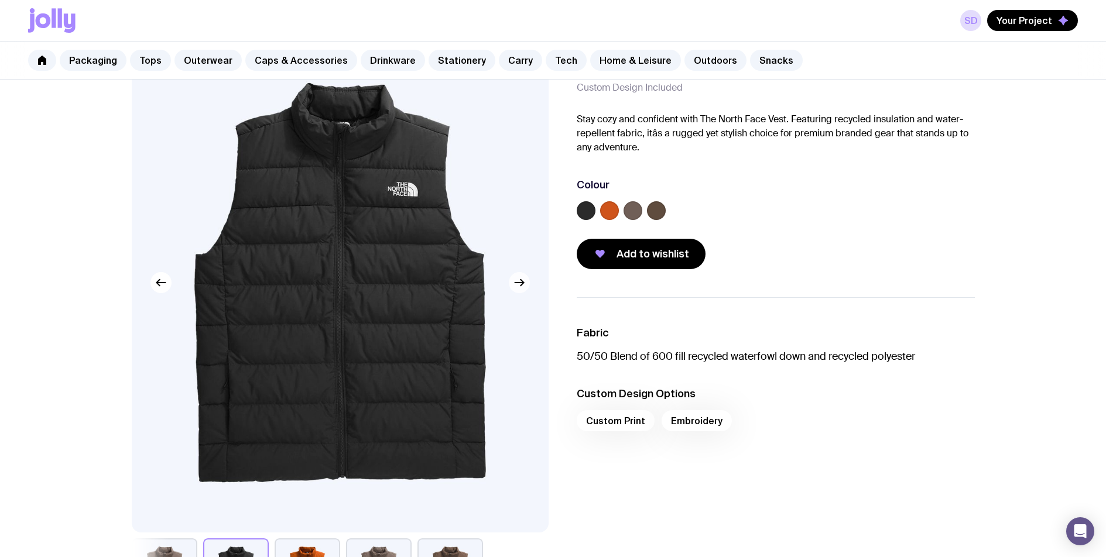
click at [526, 286] on icon "button" at bounding box center [519, 283] width 14 height 14
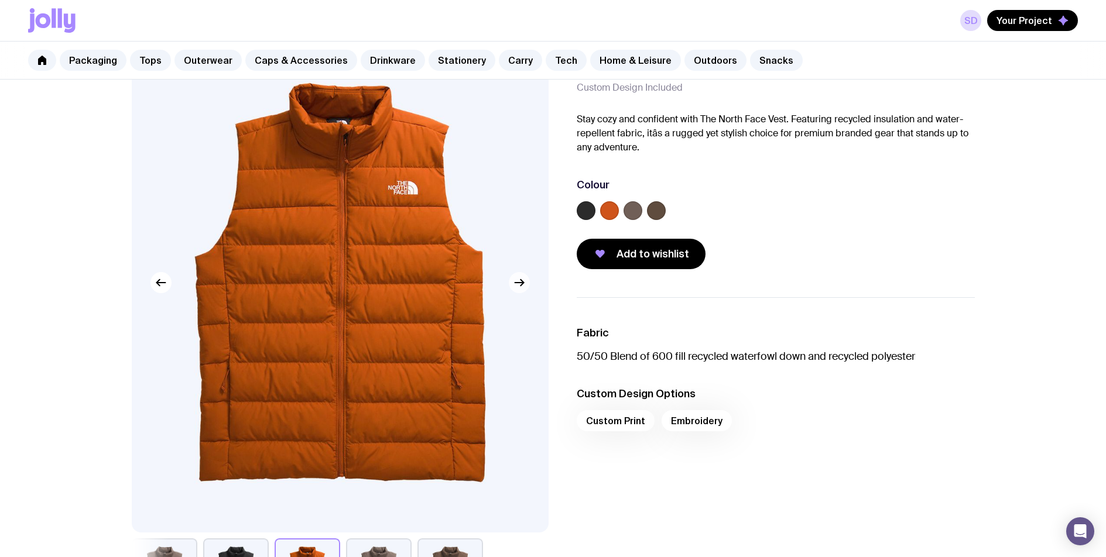
click at [526, 286] on icon "button" at bounding box center [519, 283] width 14 height 14
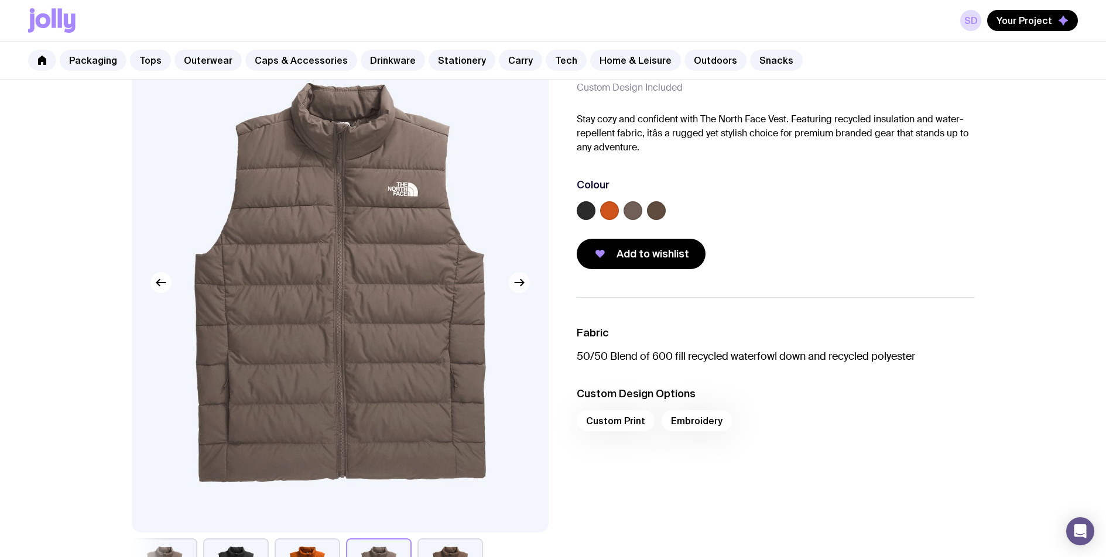
click at [526, 286] on icon "button" at bounding box center [519, 283] width 14 height 14
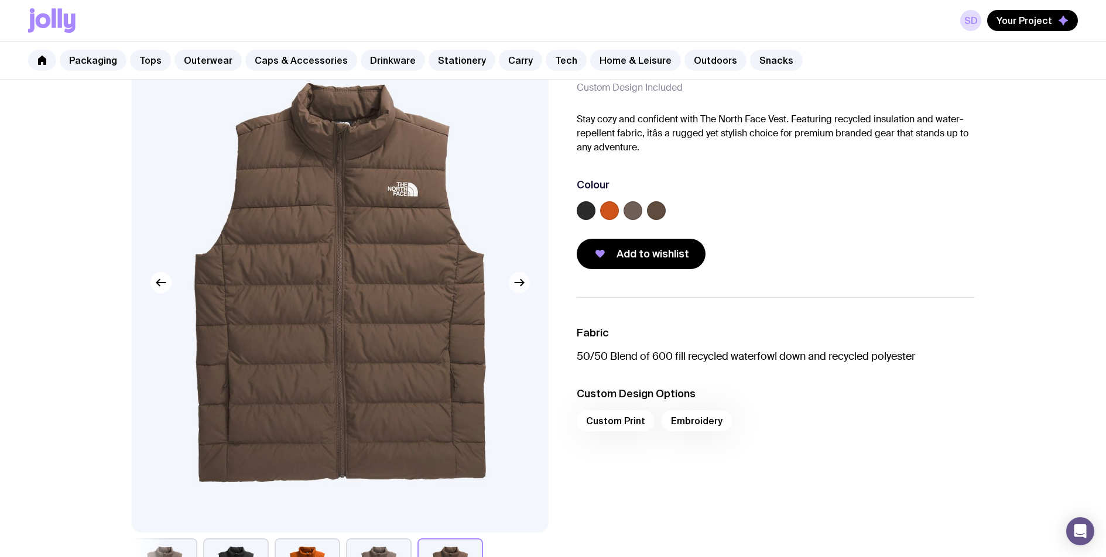
click at [526, 286] on icon "button" at bounding box center [519, 283] width 14 height 14
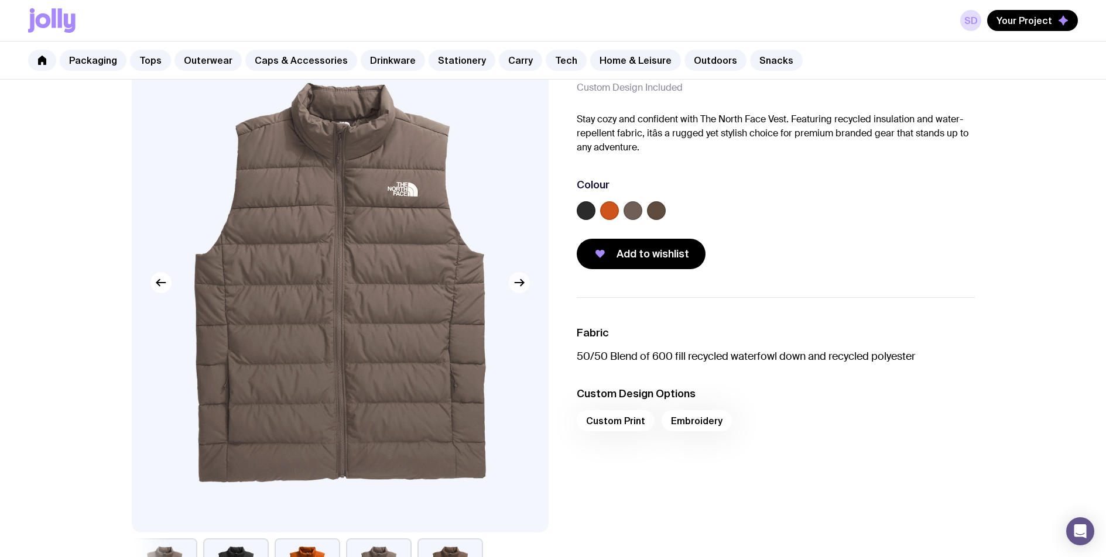
click at [526, 286] on icon "button" at bounding box center [519, 283] width 14 height 14
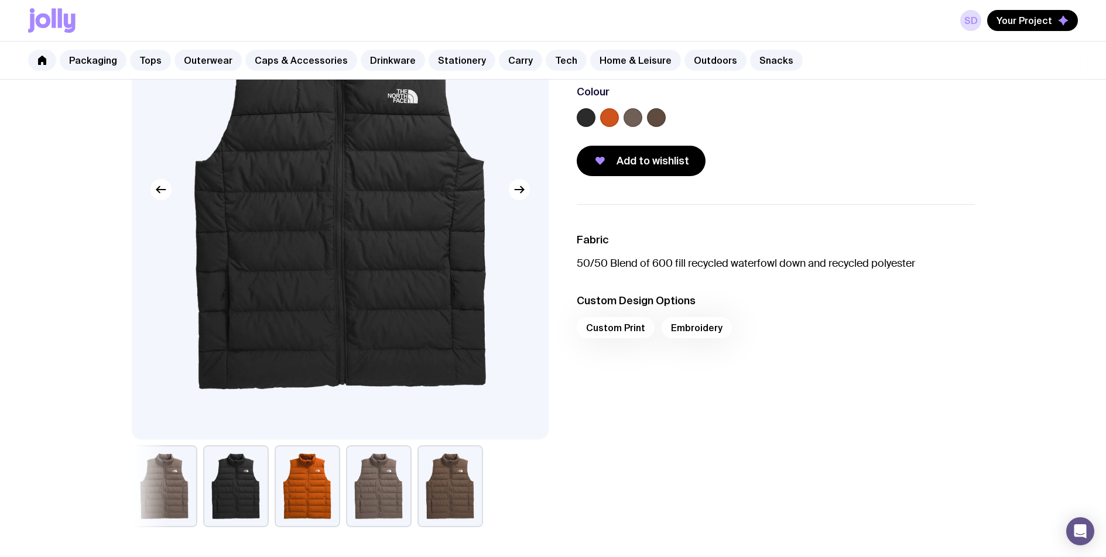
scroll to position [0, 0]
